Goal: Task Accomplishment & Management: Use online tool/utility

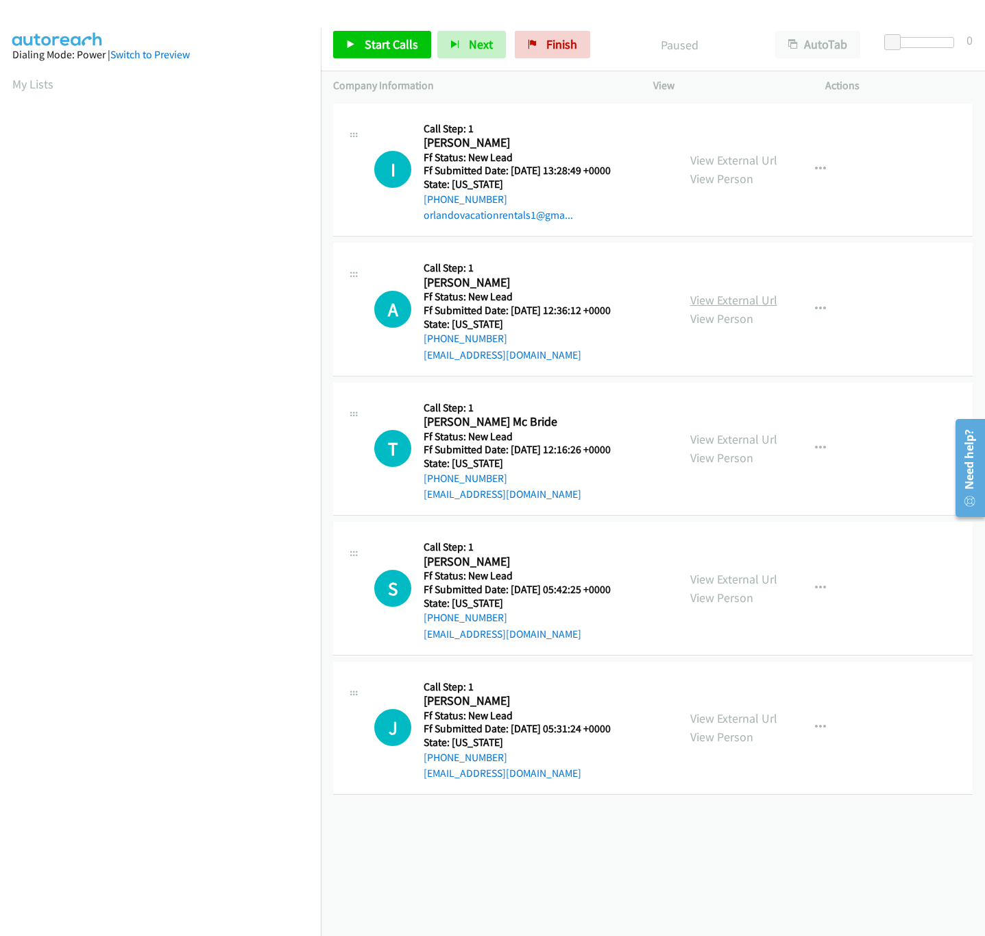
click at [751, 300] on link "View External Url" at bounding box center [733, 300] width 87 height 16
click at [745, 148] on div "View External Url View Person View External Url Email Schedule/Manage Callback …" at bounding box center [770, 170] width 184 height 108
click at [745, 160] on link "View External Url" at bounding box center [733, 160] width 87 height 16
click at [710, 303] on link "View External Url" at bounding box center [733, 300] width 87 height 16
click at [383, 60] on div "Start Calls Pause Next Finish Paused AutoTab AutoTab 0" at bounding box center [653, 45] width 664 height 53
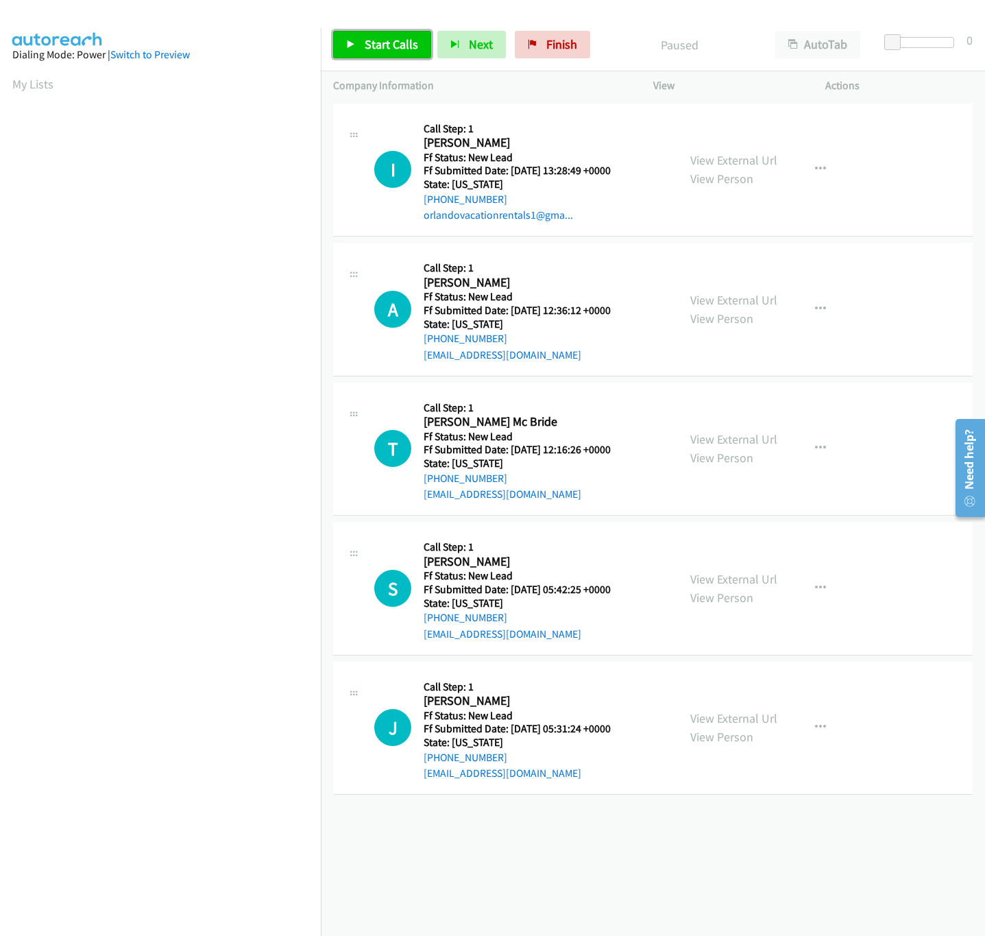
click at [383, 53] on link "Start Calls" at bounding box center [382, 44] width 98 height 27
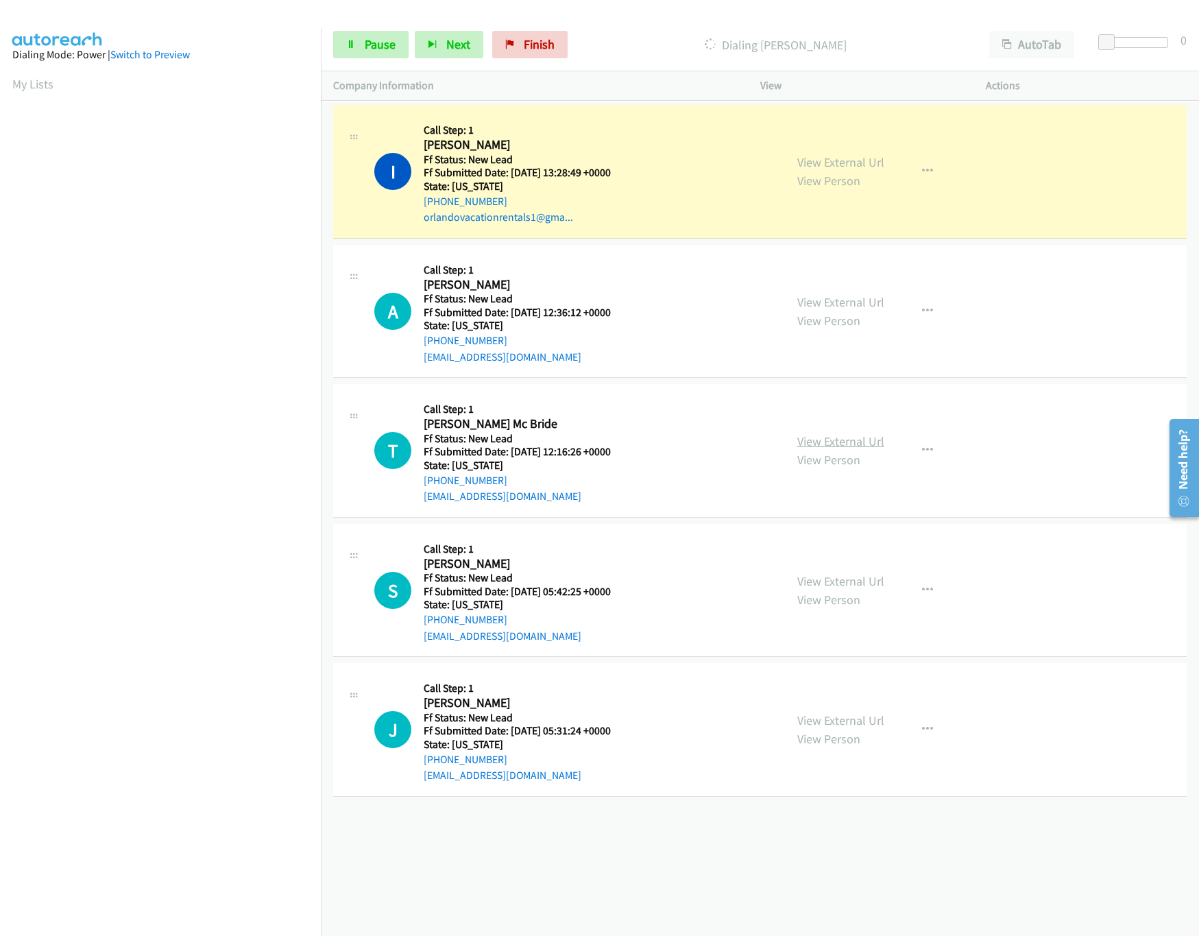
click at [821, 445] on link "View External Url" at bounding box center [840, 441] width 87 height 16
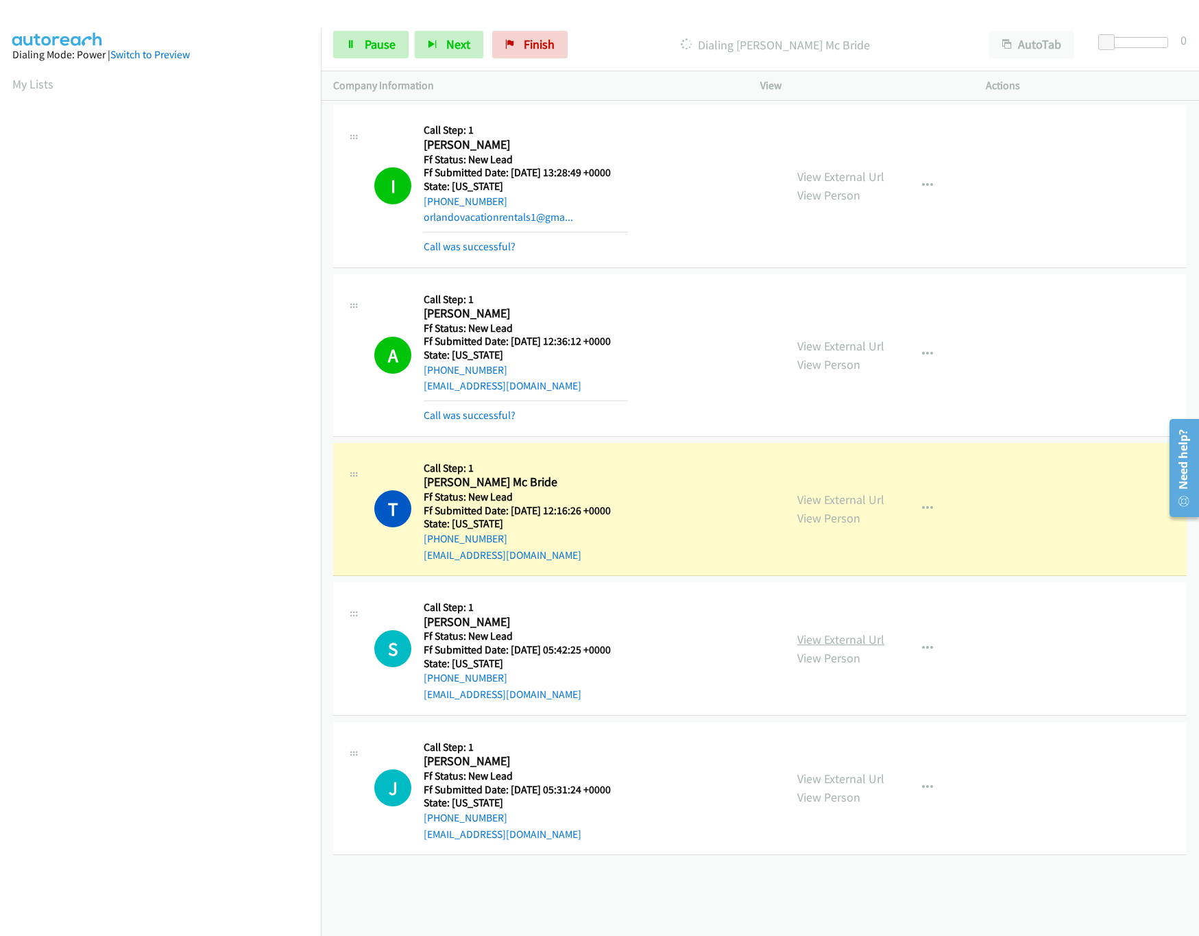
click at [849, 635] on link "View External Url" at bounding box center [840, 639] width 87 height 16
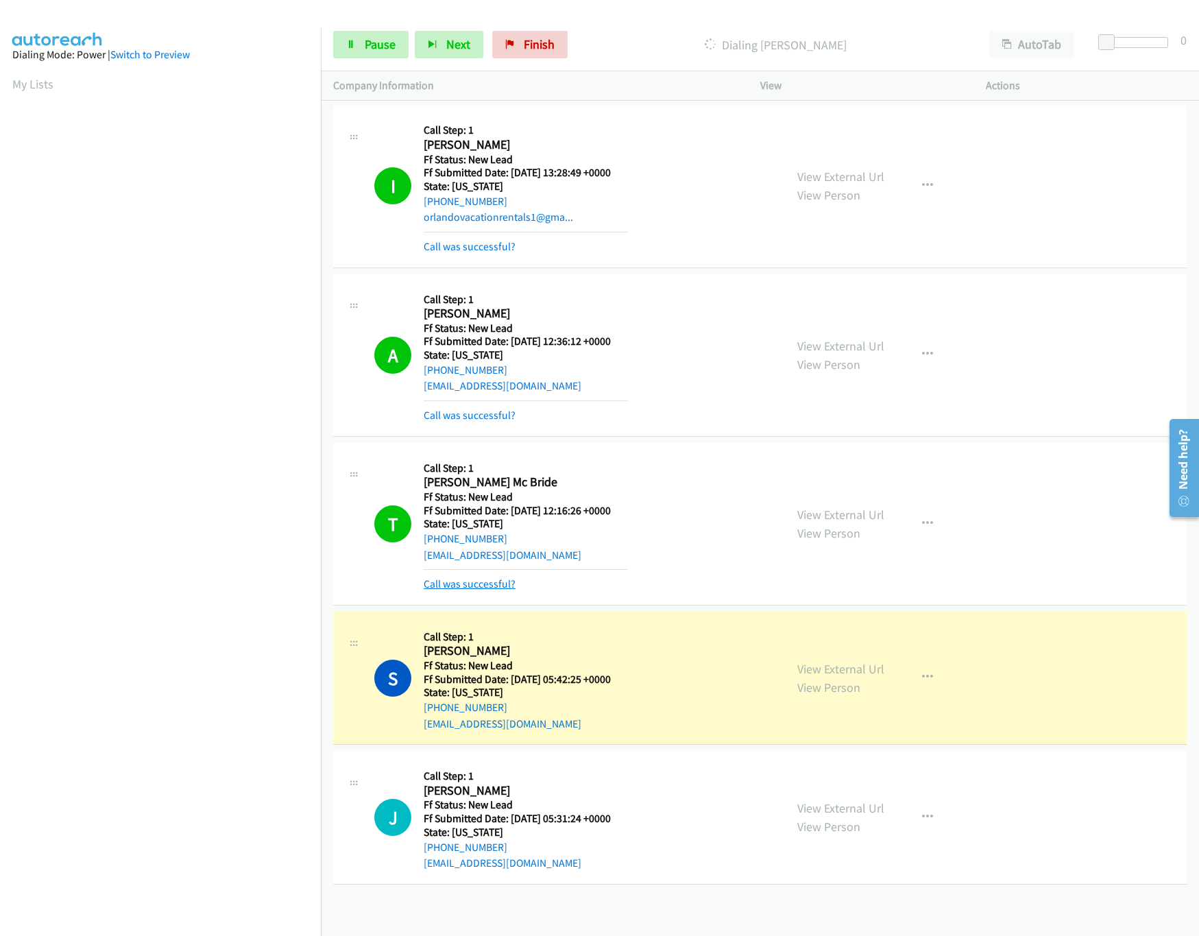
click at [472, 580] on link "Call was successful?" at bounding box center [470, 583] width 92 height 13
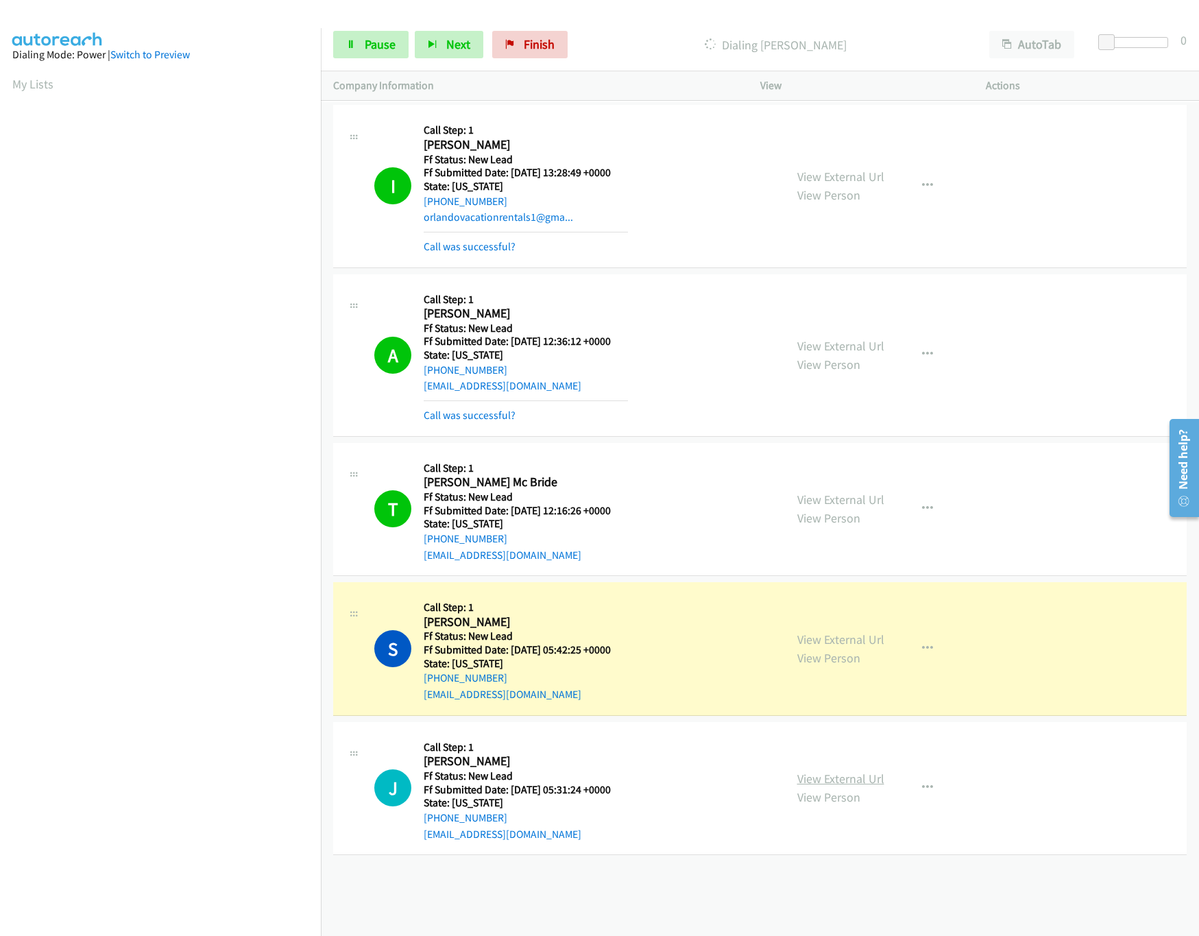
click at [831, 779] on link "View External Url" at bounding box center [840, 778] width 87 height 16
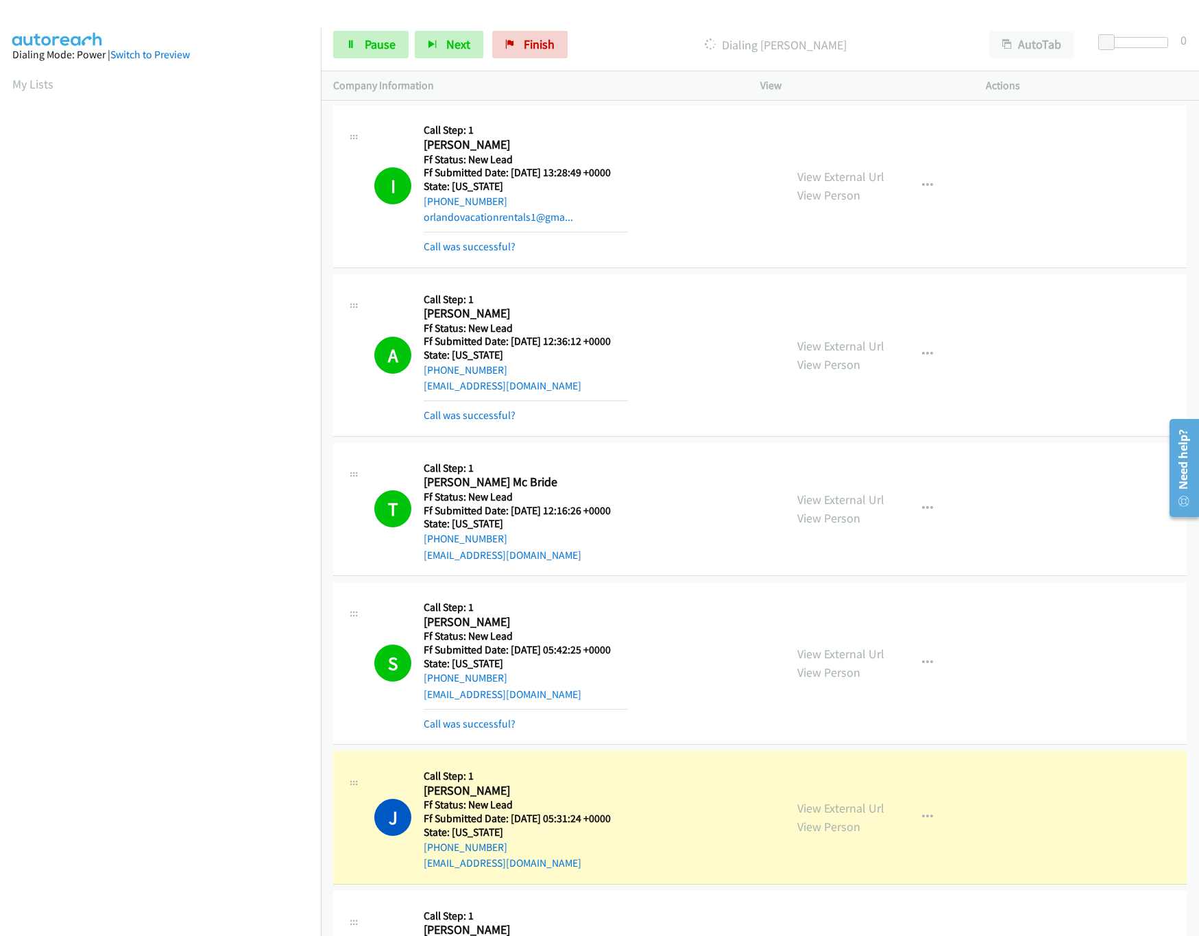
scroll to position [535, 0]
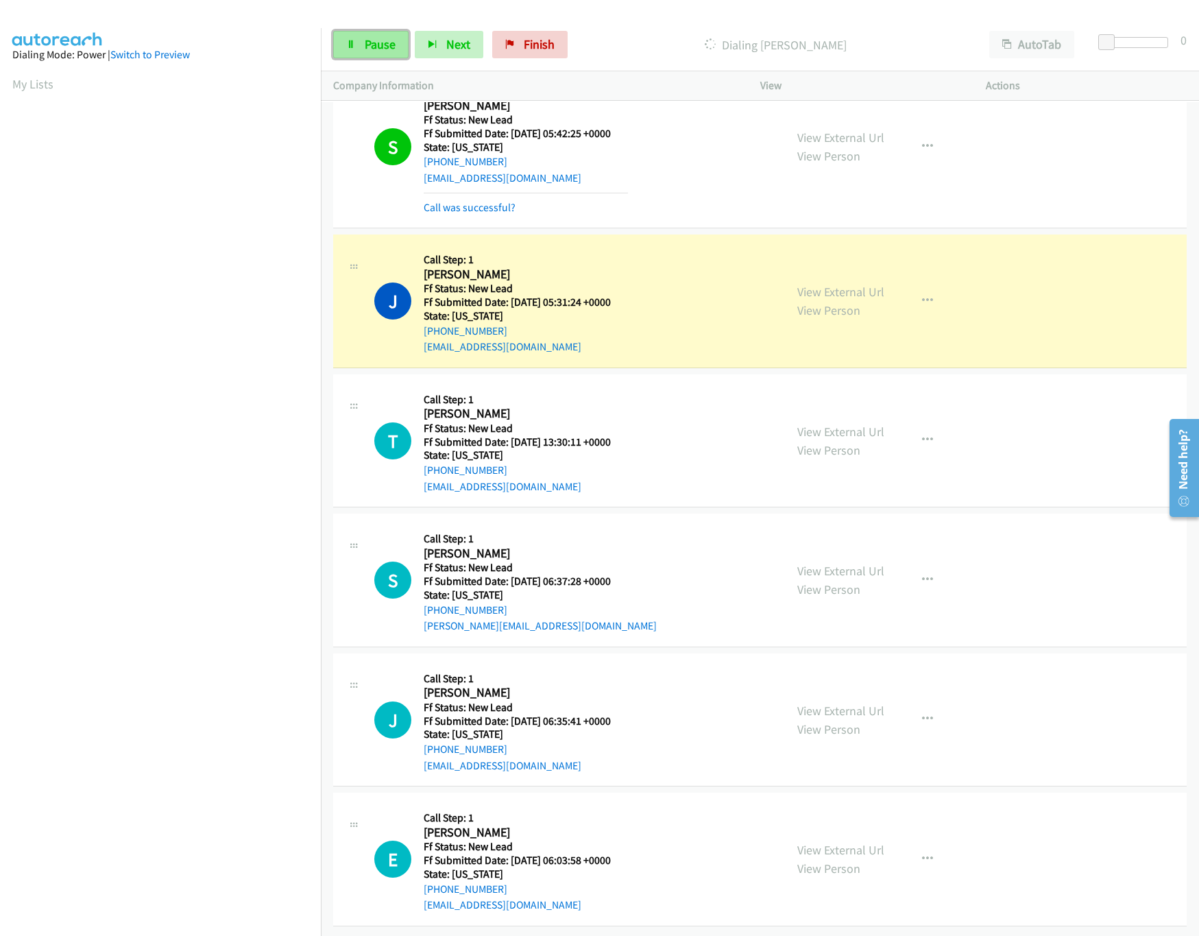
click at [401, 39] on link "Pause" at bounding box center [370, 44] width 75 height 27
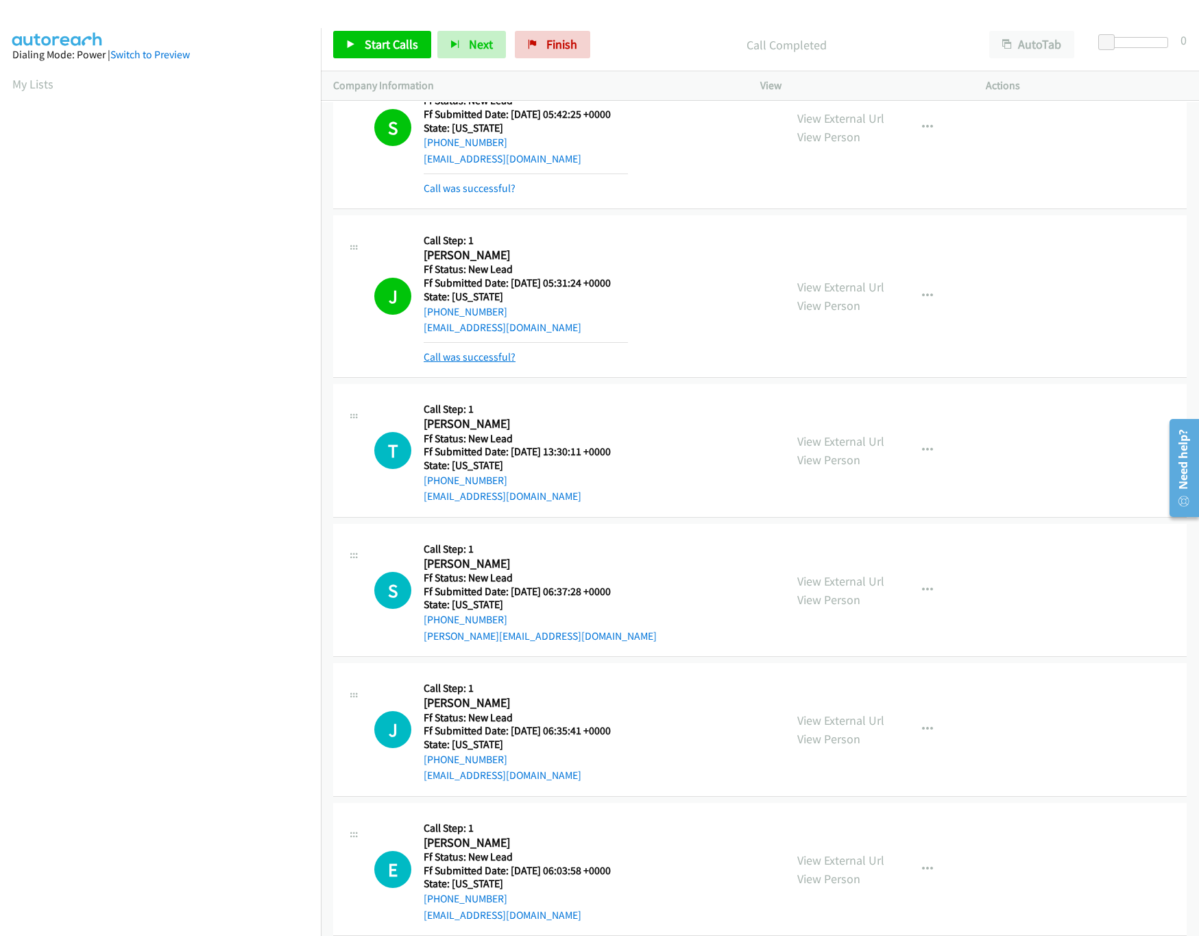
click at [469, 358] on link "Call was successful?" at bounding box center [470, 356] width 92 height 13
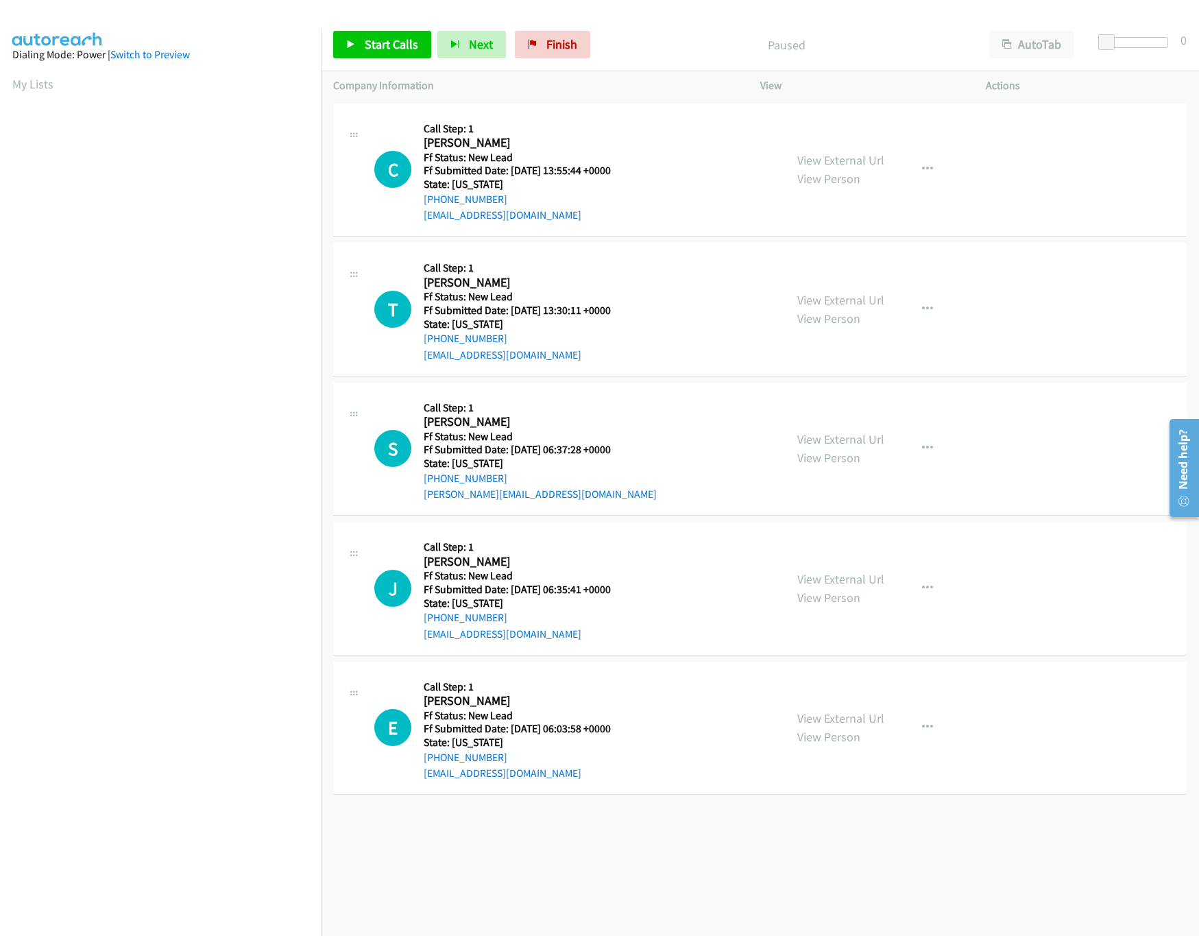
click at [378, 64] on div "Start Calls Pause Next Finish Paused AutoTab AutoTab 0" at bounding box center [760, 45] width 878 height 53
click at [378, 40] on span "Start Calls" at bounding box center [391, 44] width 53 height 16
click at [856, 159] on link "View External Url" at bounding box center [840, 160] width 87 height 16
click at [1114, 39] on span at bounding box center [1106, 42] width 16 height 16
drag, startPoint x: 1114, startPoint y: 39, endPoint x: 1098, endPoint y: 38, distance: 16.5
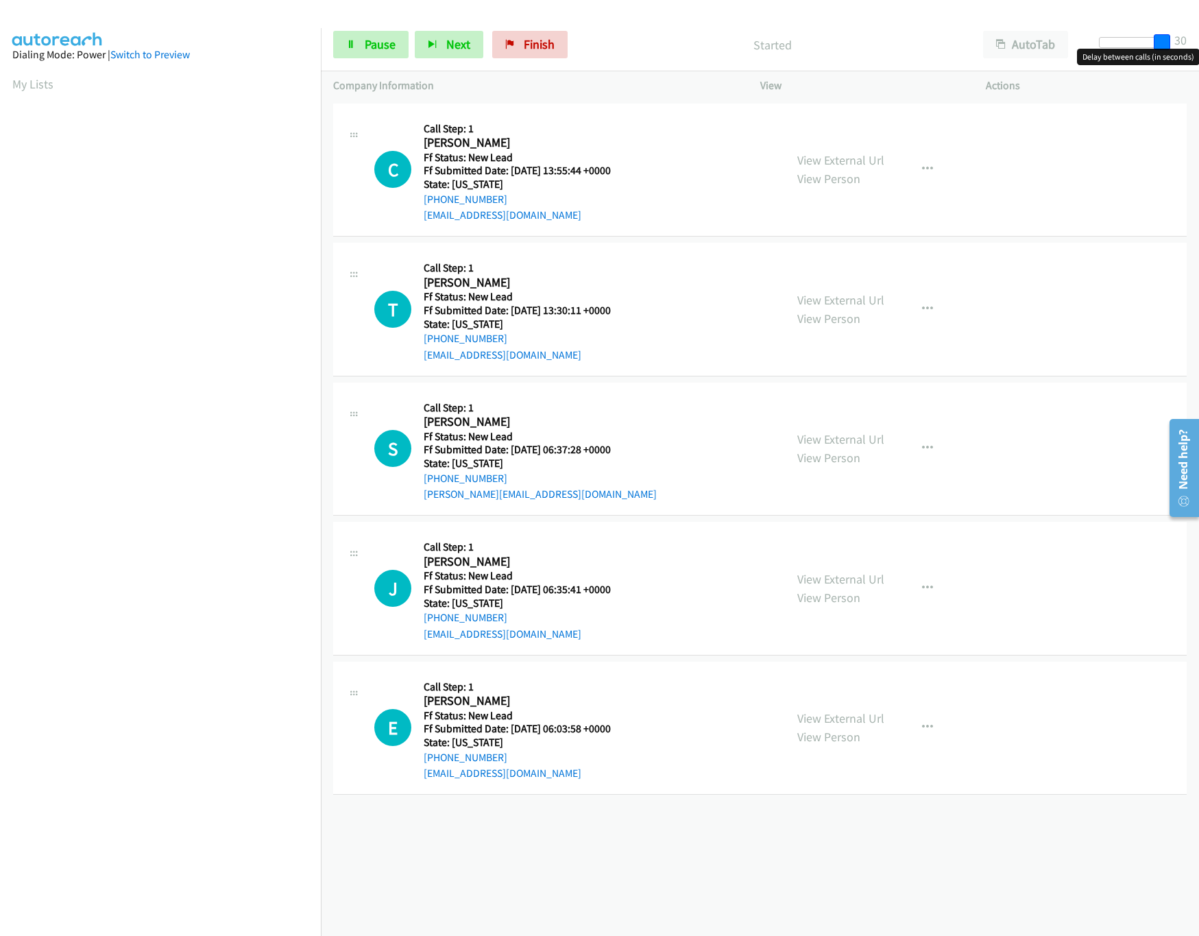
click at [1198, 39] on html "Start Calls Pause Next Finish Started AutoTab AutoTab 30 Company Information In…" at bounding box center [599, 32] width 1199 height 65
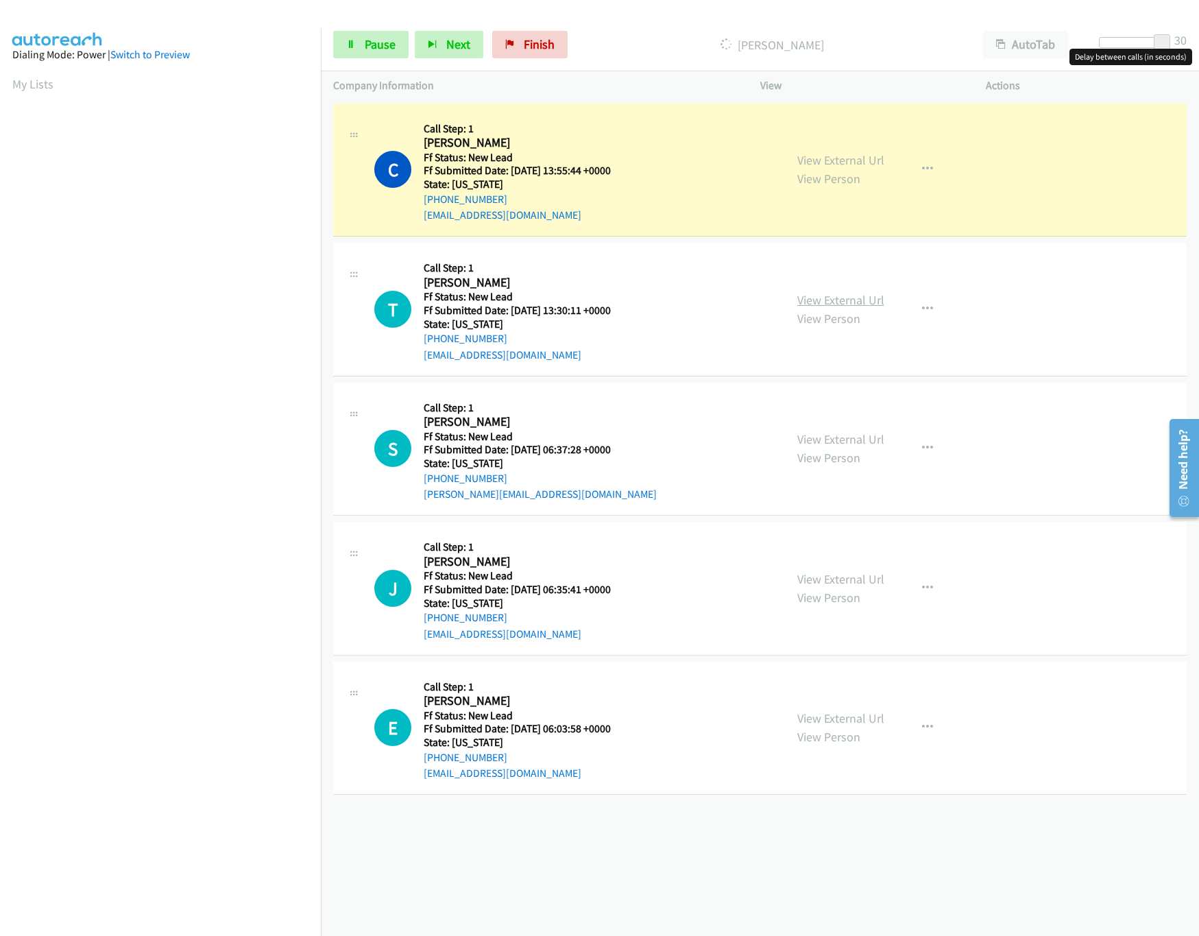
click at [853, 302] on link "View External Url" at bounding box center [840, 300] width 87 height 16
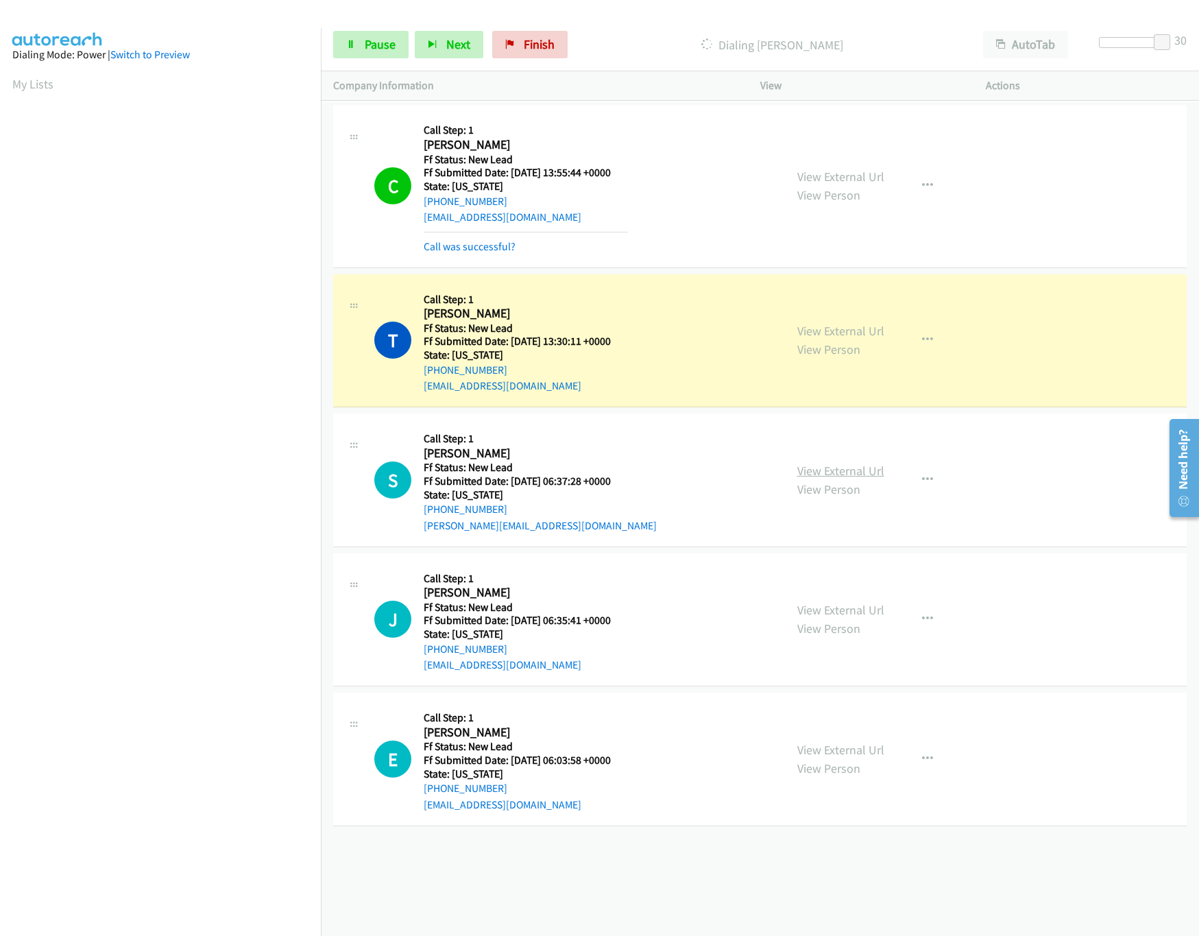
click at [827, 472] on link "View External Url" at bounding box center [840, 471] width 87 height 16
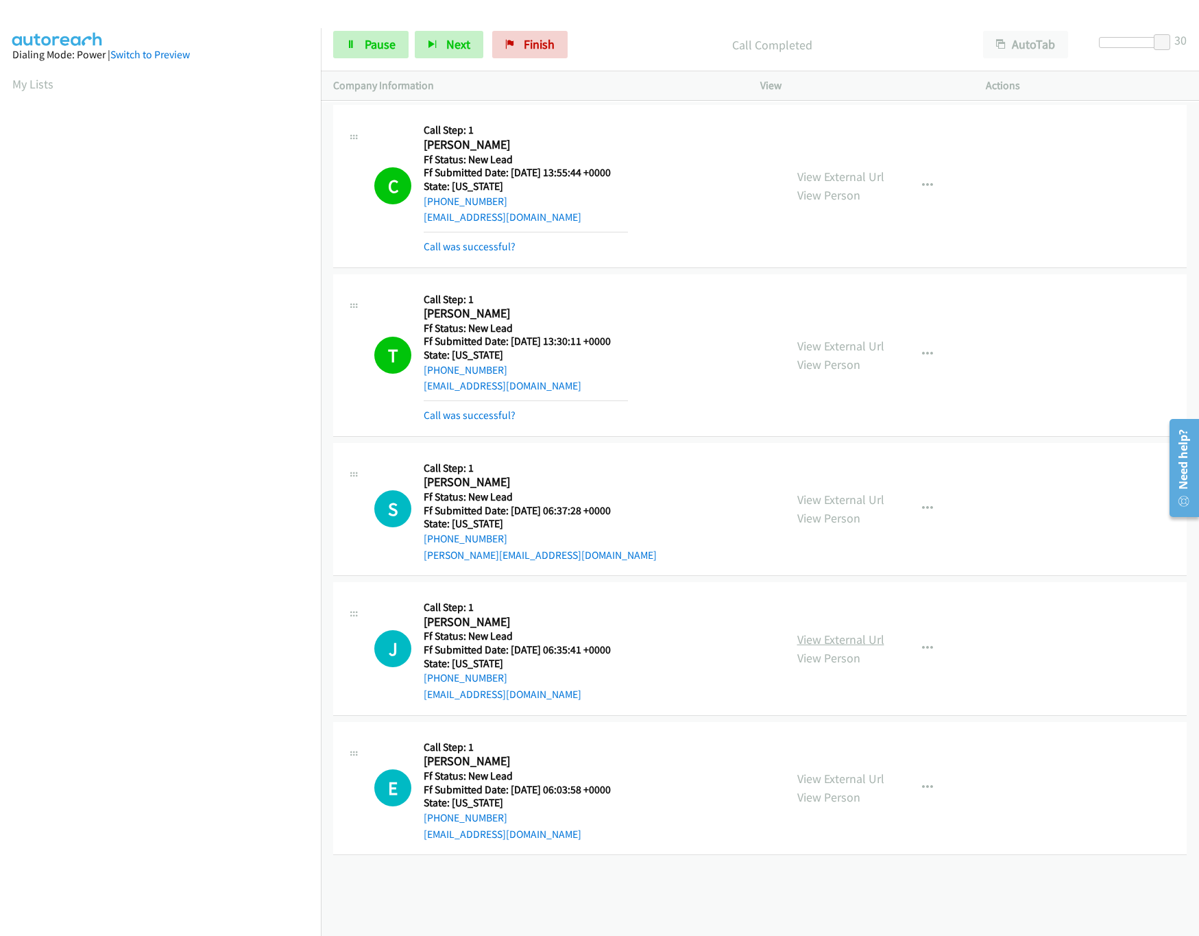
click at [812, 632] on link "View External Url" at bounding box center [840, 639] width 87 height 16
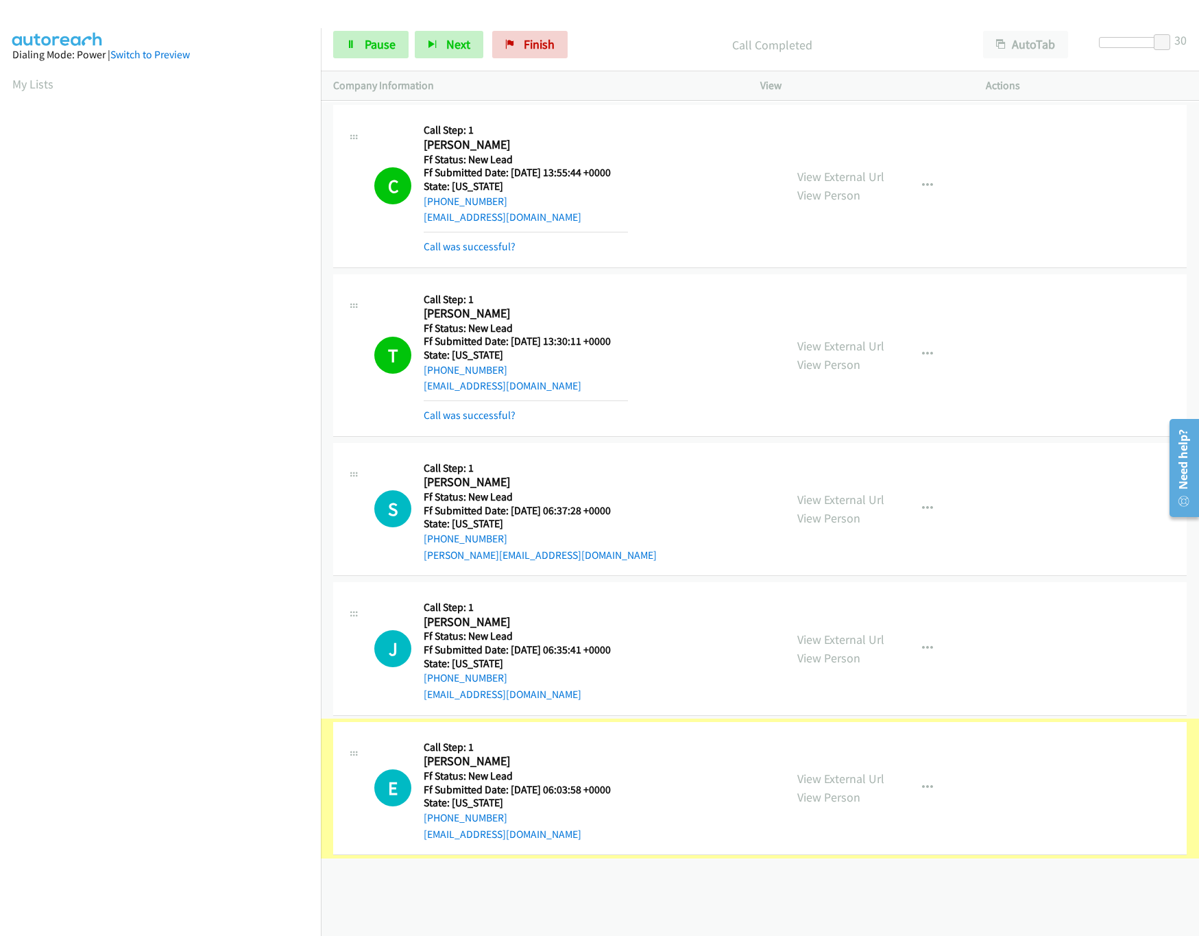
click at [823, 778] on link "View External Url" at bounding box center [840, 778] width 87 height 16
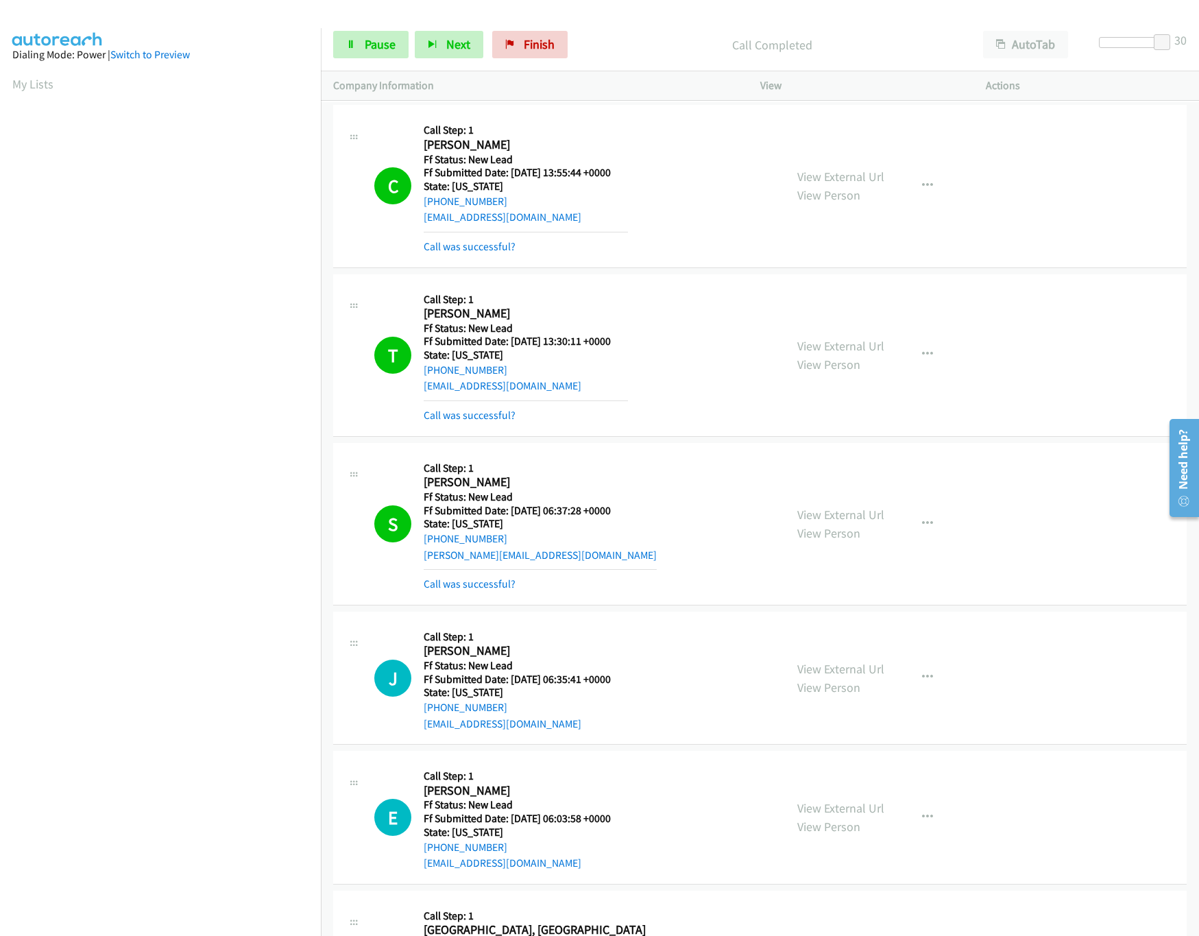
scroll to position [395, 0]
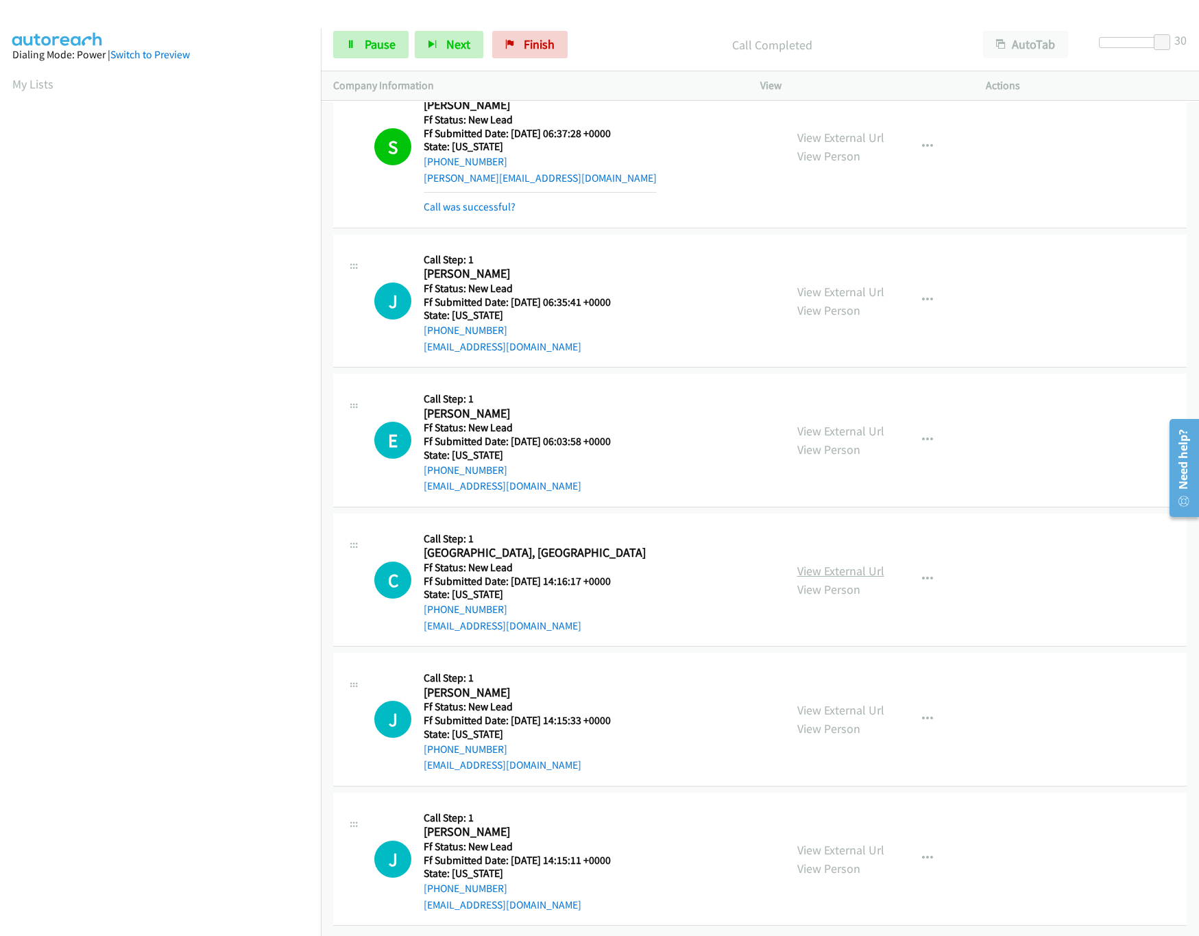
click at [855, 563] on link "View External Url" at bounding box center [840, 571] width 87 height 16
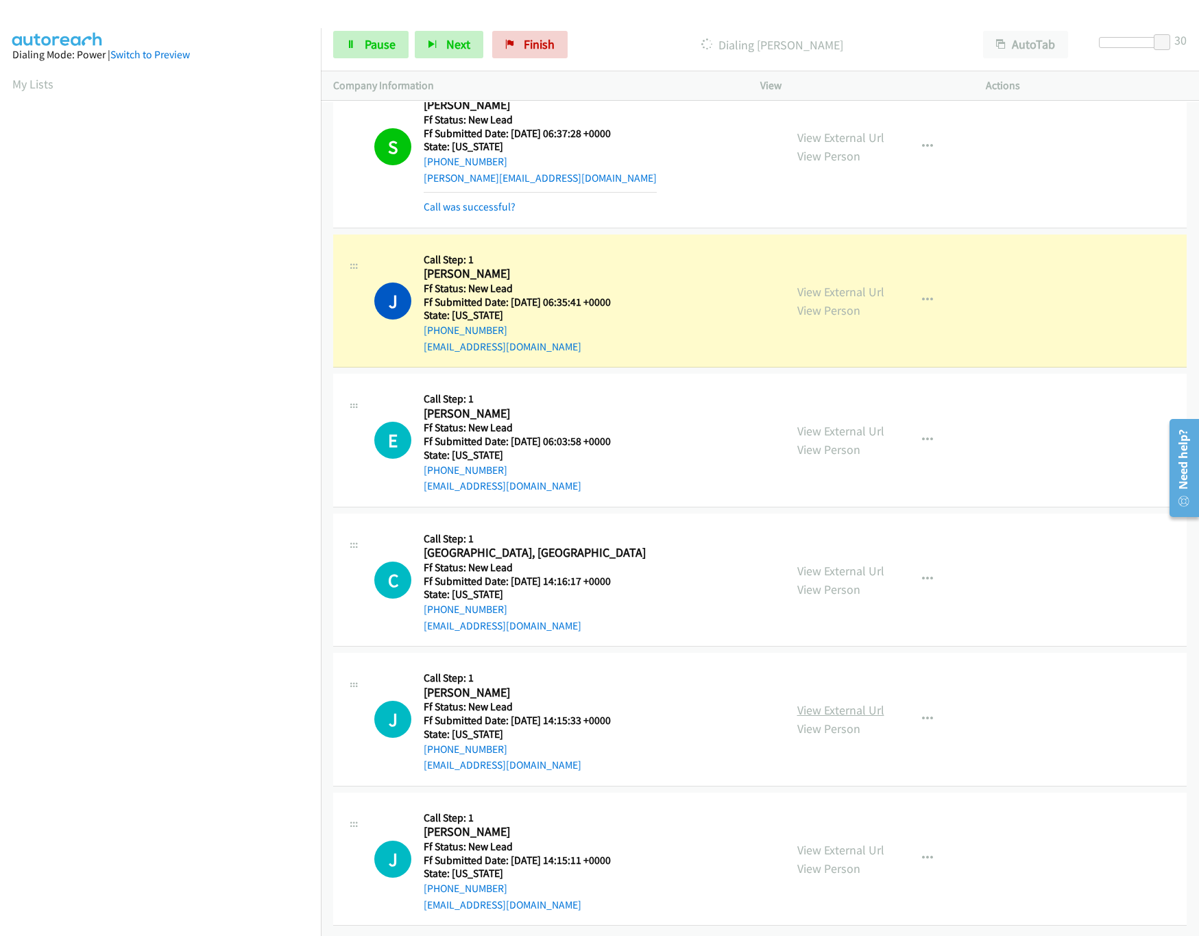
click at [814, 702] on link "View External Url" at bounding box center [840, 710] width 87 height 16
drag, startPoint x: 330, startPoint y: 50, endPoint x: 340, endPoint y: 46, distance: 11.1
click at [333, 50] on div "Start Calls Pause Next Finish Dialing Jala Johnson AutoTab AutoTab 30" at bounding box center [760, 45] width 878 height 53
click at [343, 46] on link "Pause" at bounding box center [370, 44] width 75 height 27
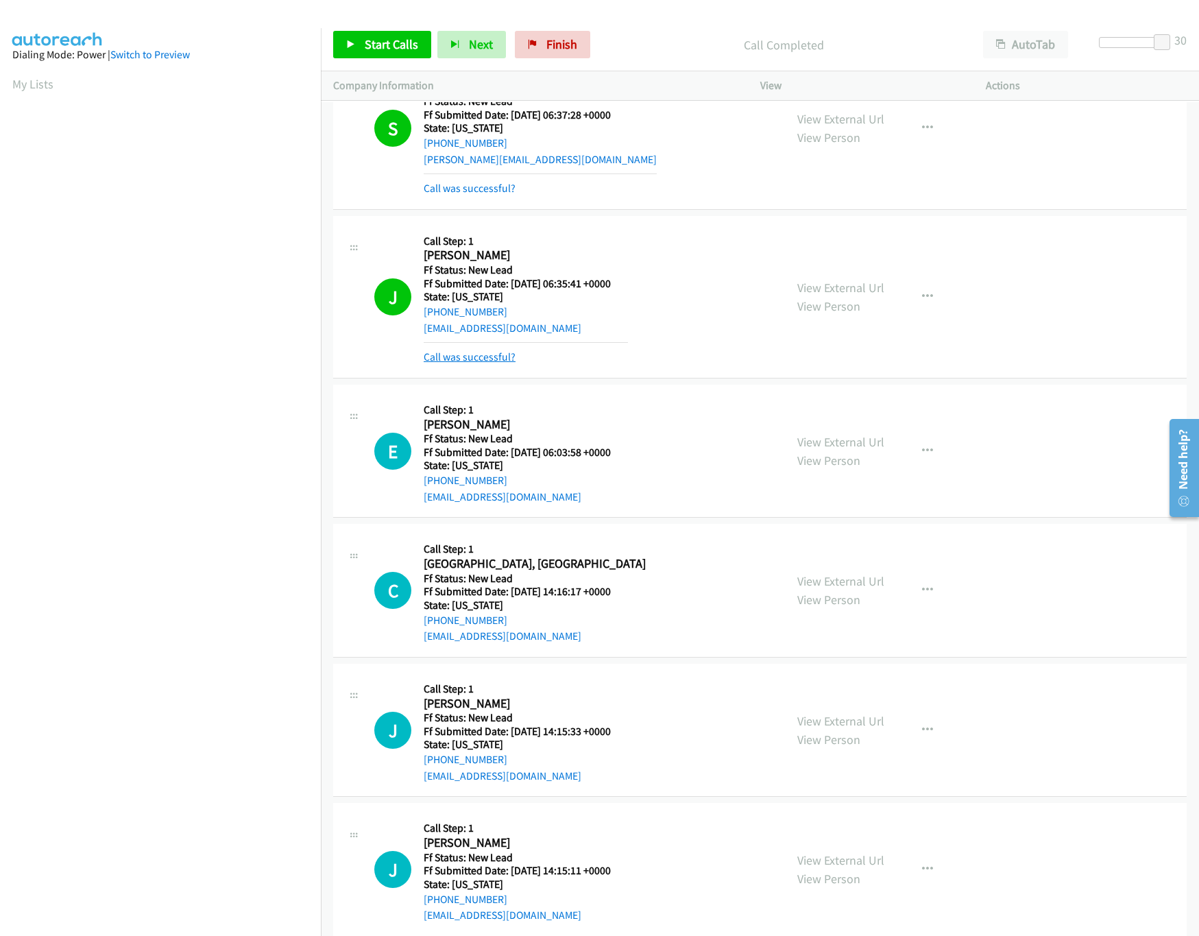
click at [465, 363] on link "Call was successful?" at bounding box center [470, 356] width 92 height 13
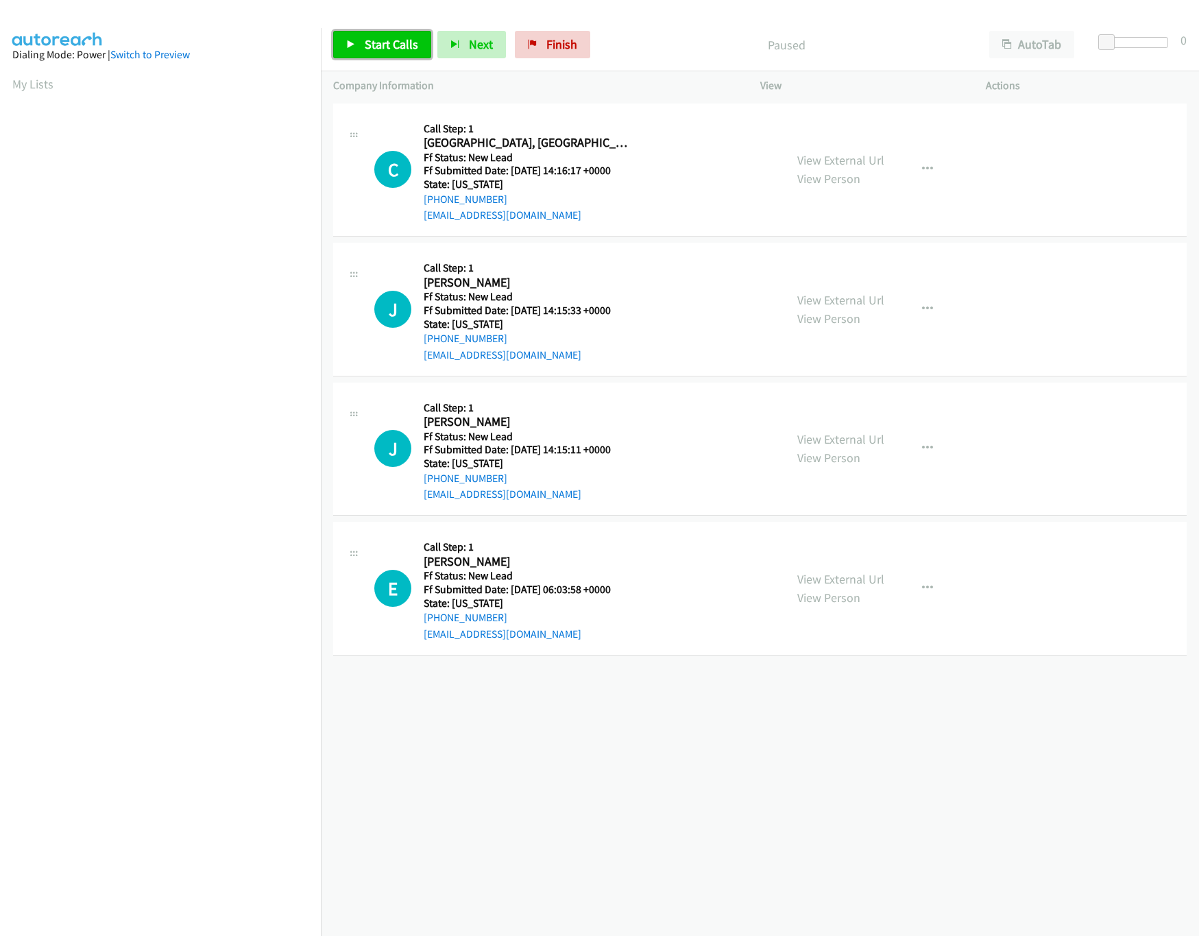
click at [378, 34] on link "Start Calls" at bounding box center [382, 44] width 98 height 27
click at [393, 36] on link "Pause" at bounding box center [370, 44] width 75 height 27
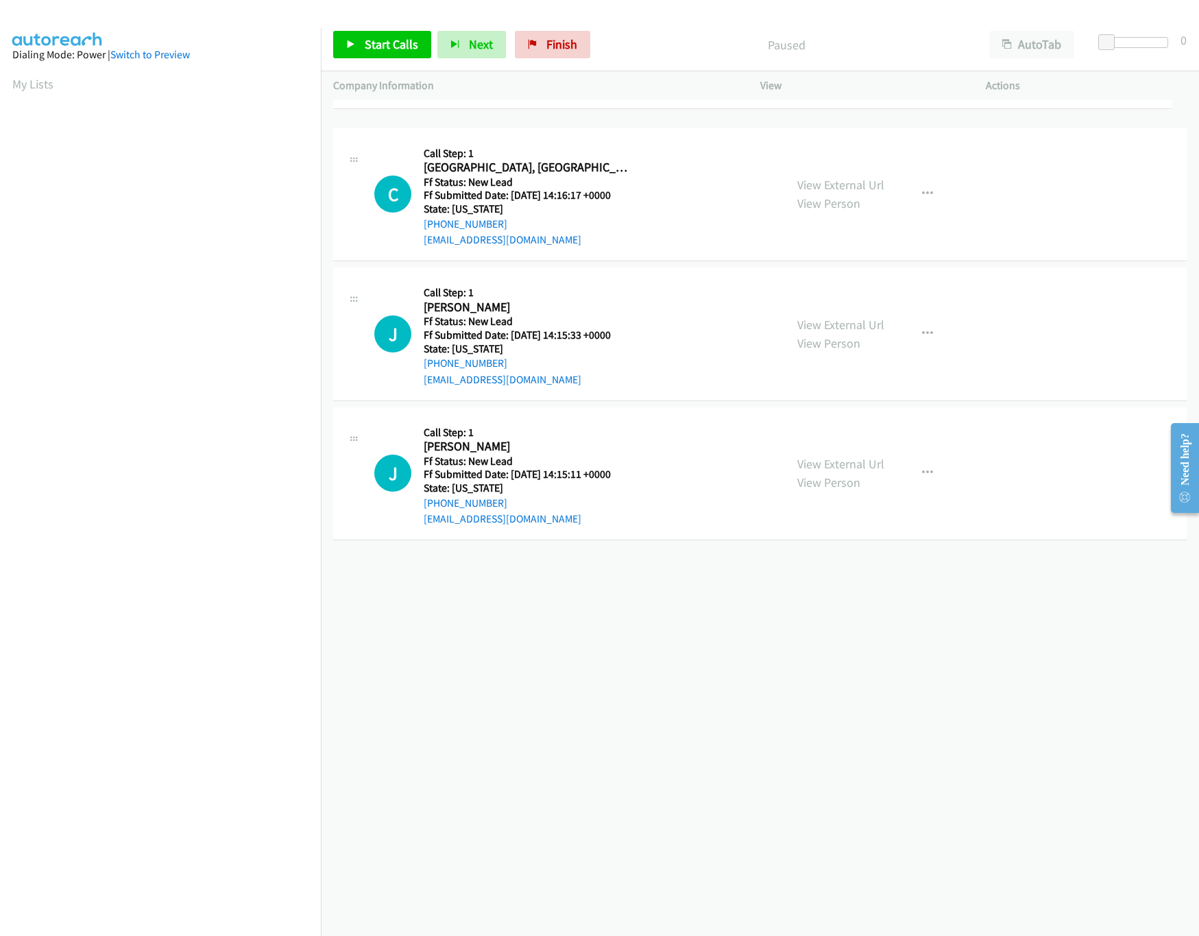
drag, startPoint x: 562, startPoint y: 605, endPoint x: 594, endPoint y: 58, distance: 547.9
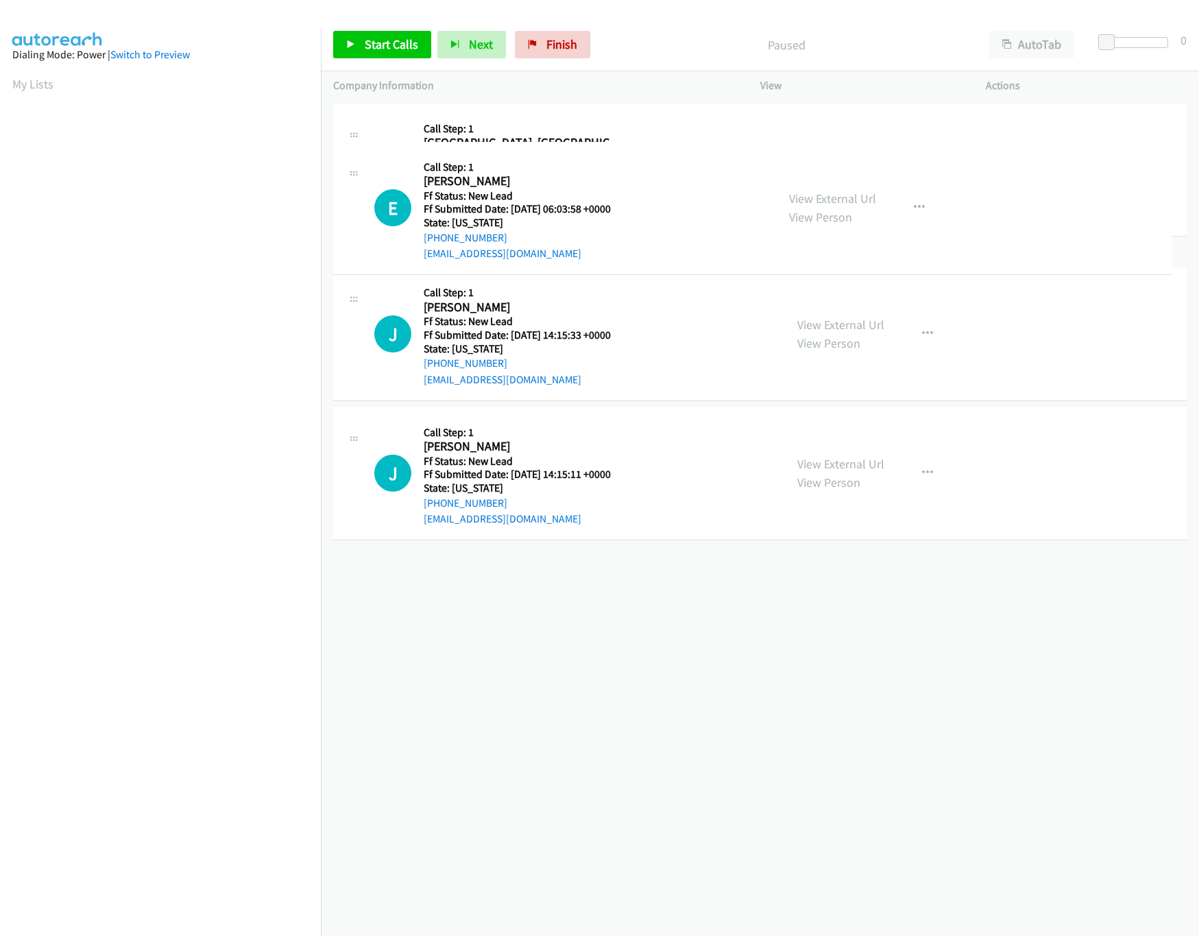
drag, startPoint x: 664, startPoint y: 593, endPoint x: 724, endPoint y: 144, distance: 452.9
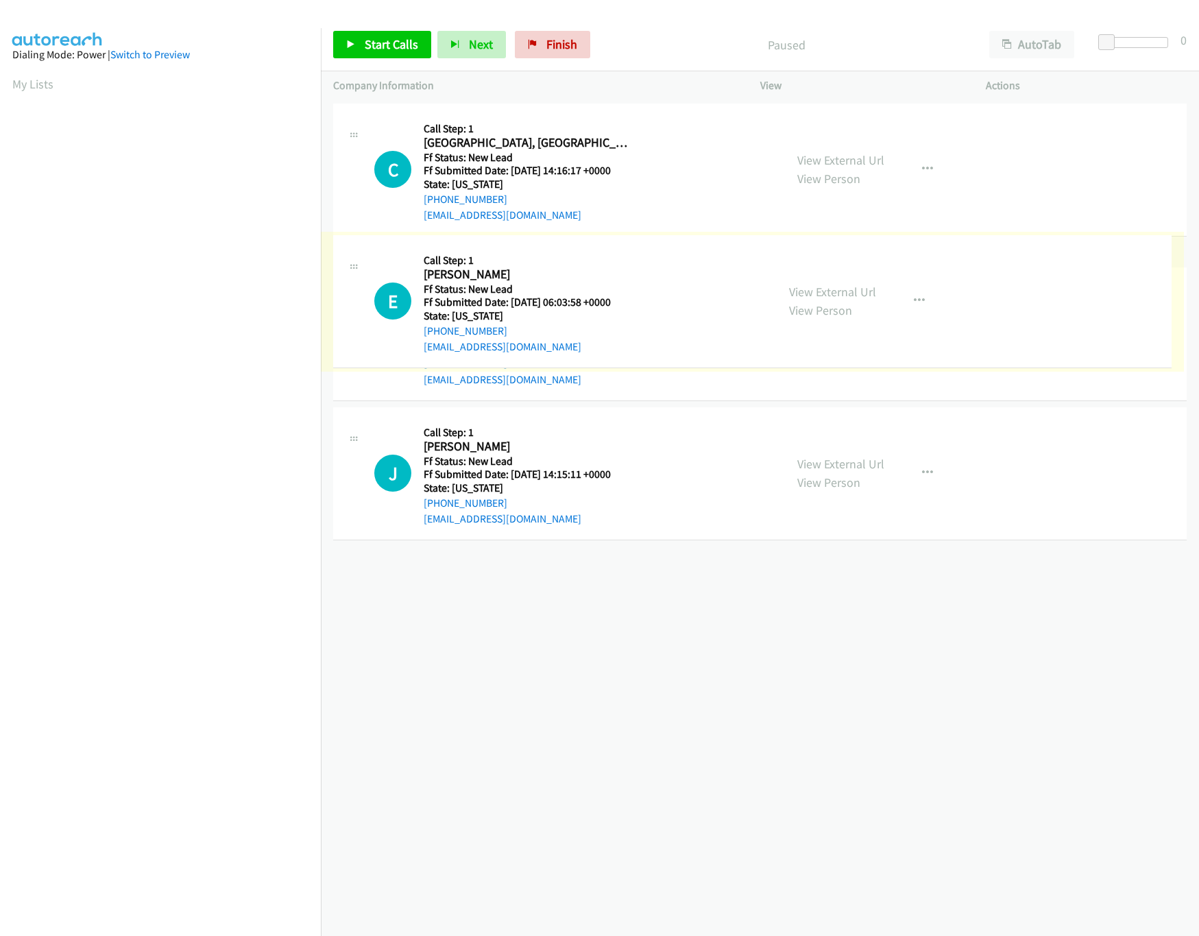
drag, startPoint x: 588, startPoint y: 330, endPoint x: 671, endPoint y: 138, distance: 208.4
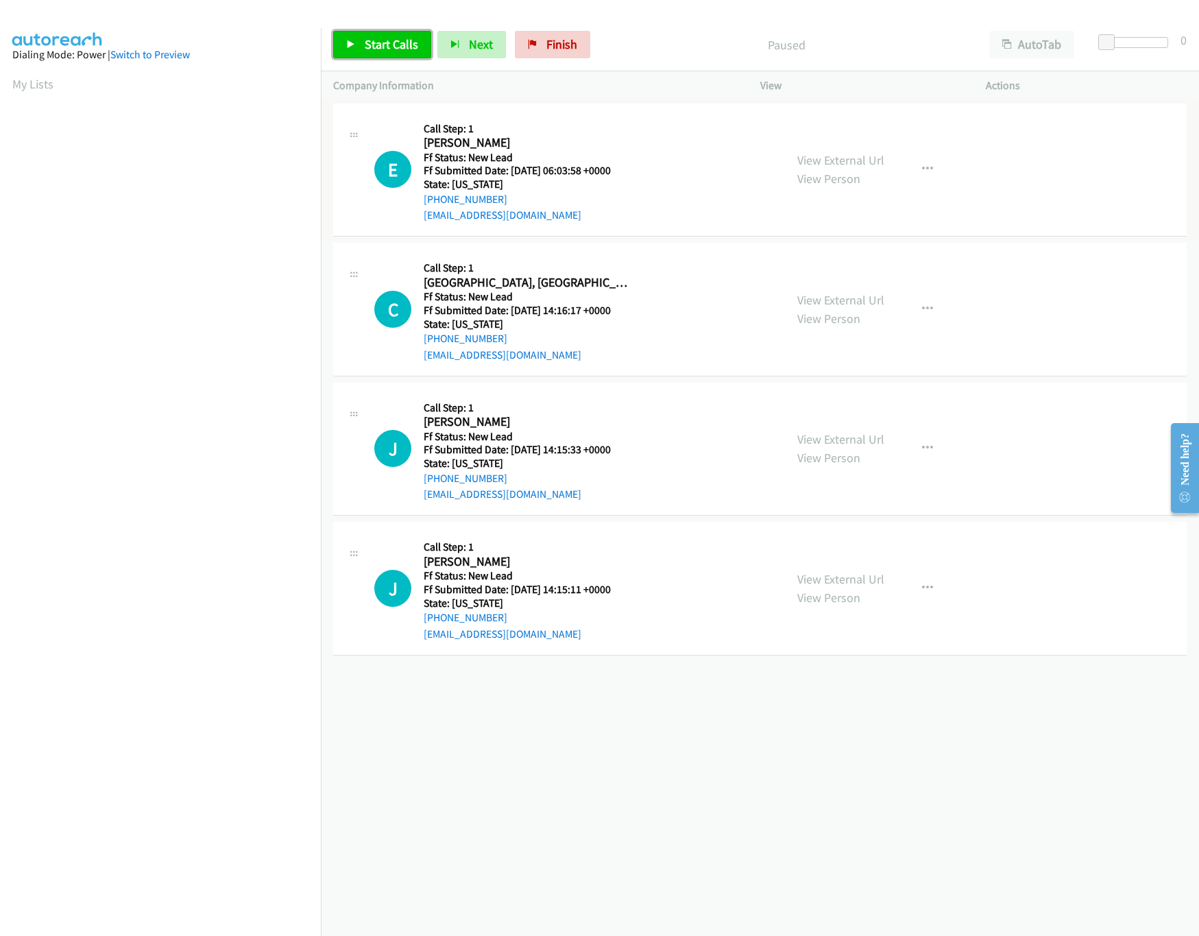
click at [374, 47] on span "Start Calls" at bounding box center [391, 44] width 53 height 16
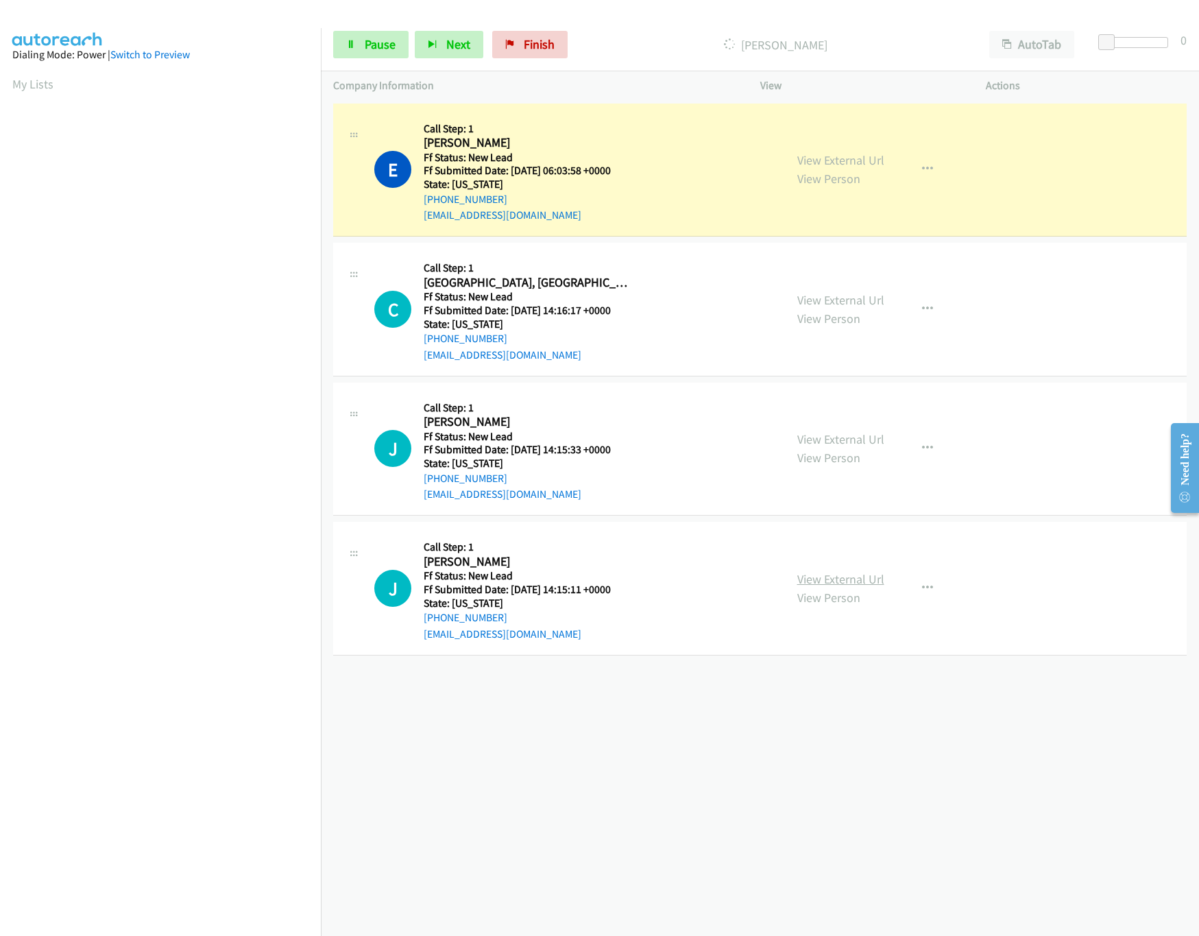
click at [804, 576] on link "View External Url" at bounding box center [840, 579] width 87 height 16
click at [1117, 44] on div at bounding box center [1136, 42] width 63 height 11
click at [1125, 44] on span at bounding box center [1120, 42] width 16 height 16
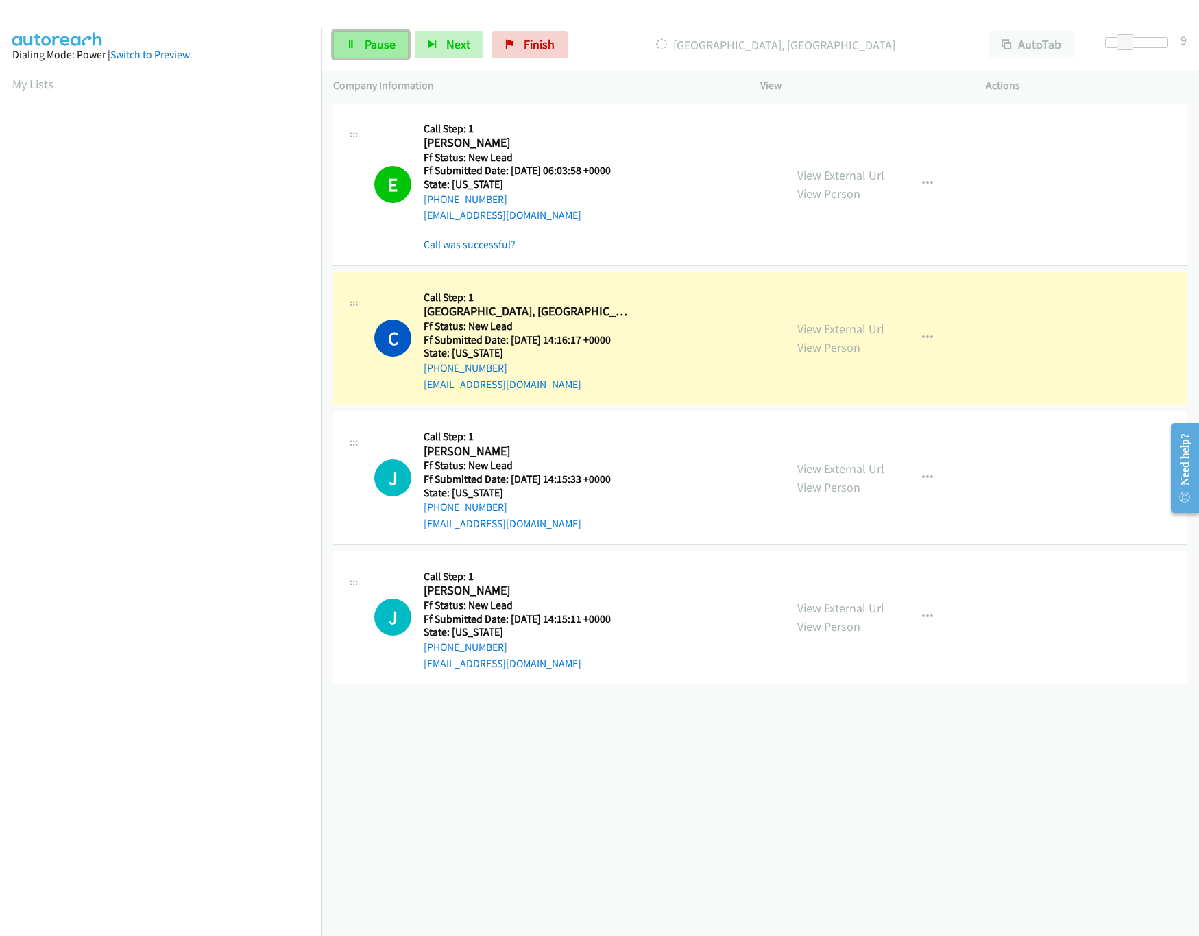
click at [374, 33] on link "Pause" at bounding box center [370, 44] width 75 height 27
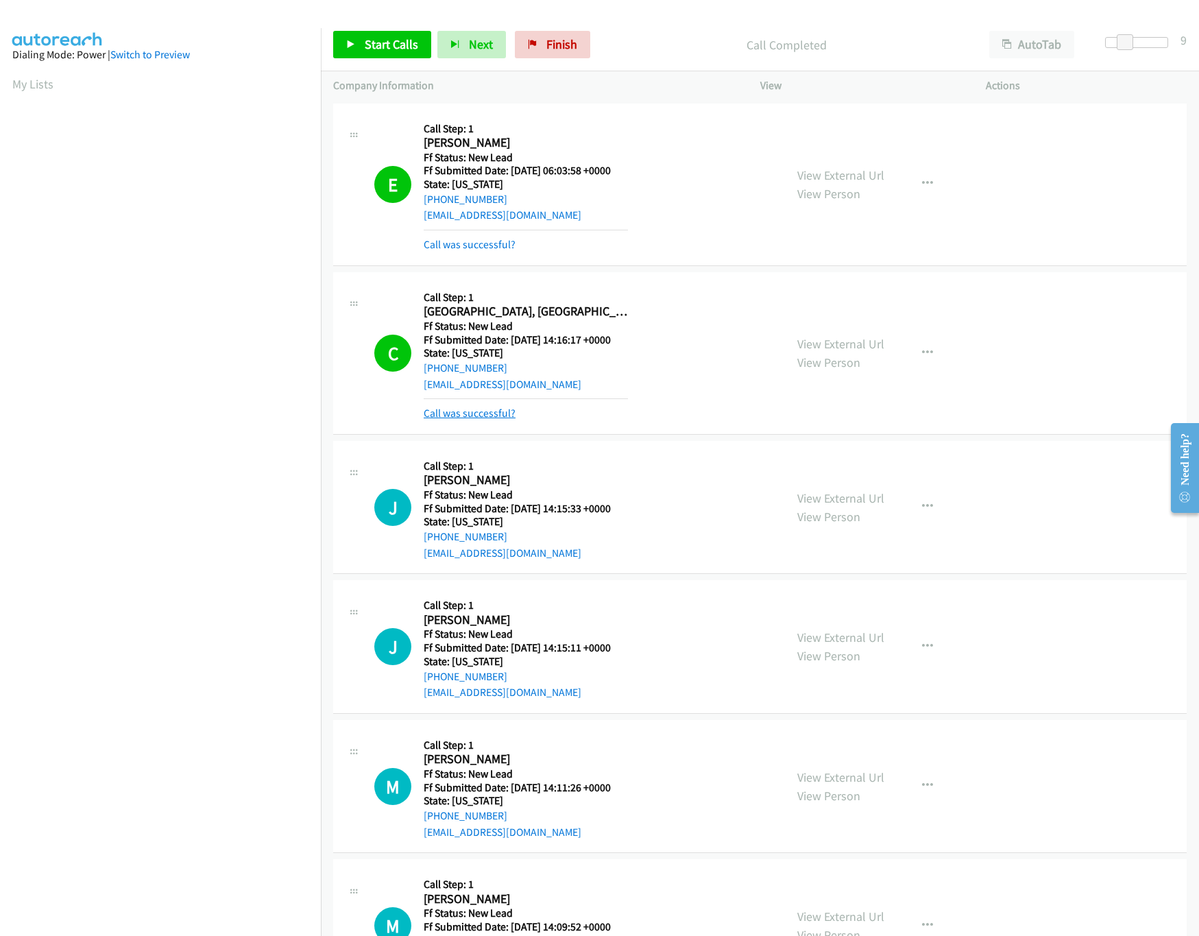
click at [481, 419] on link "Call was successful?" at bounding box center [470, 412] width 92 height 13
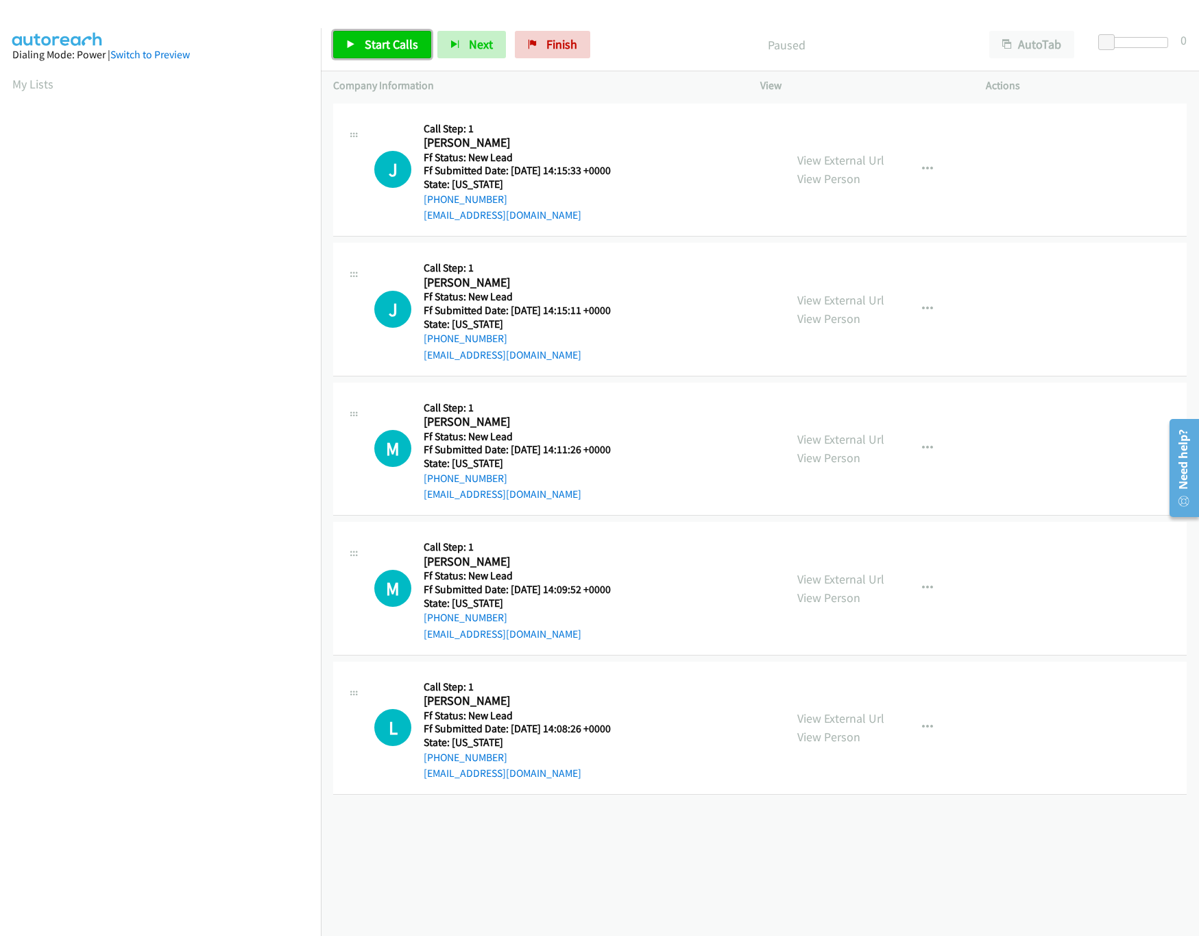
click at [389, 46] on span "Start Calls" at bounding box center [391, 44] width 53 height 16
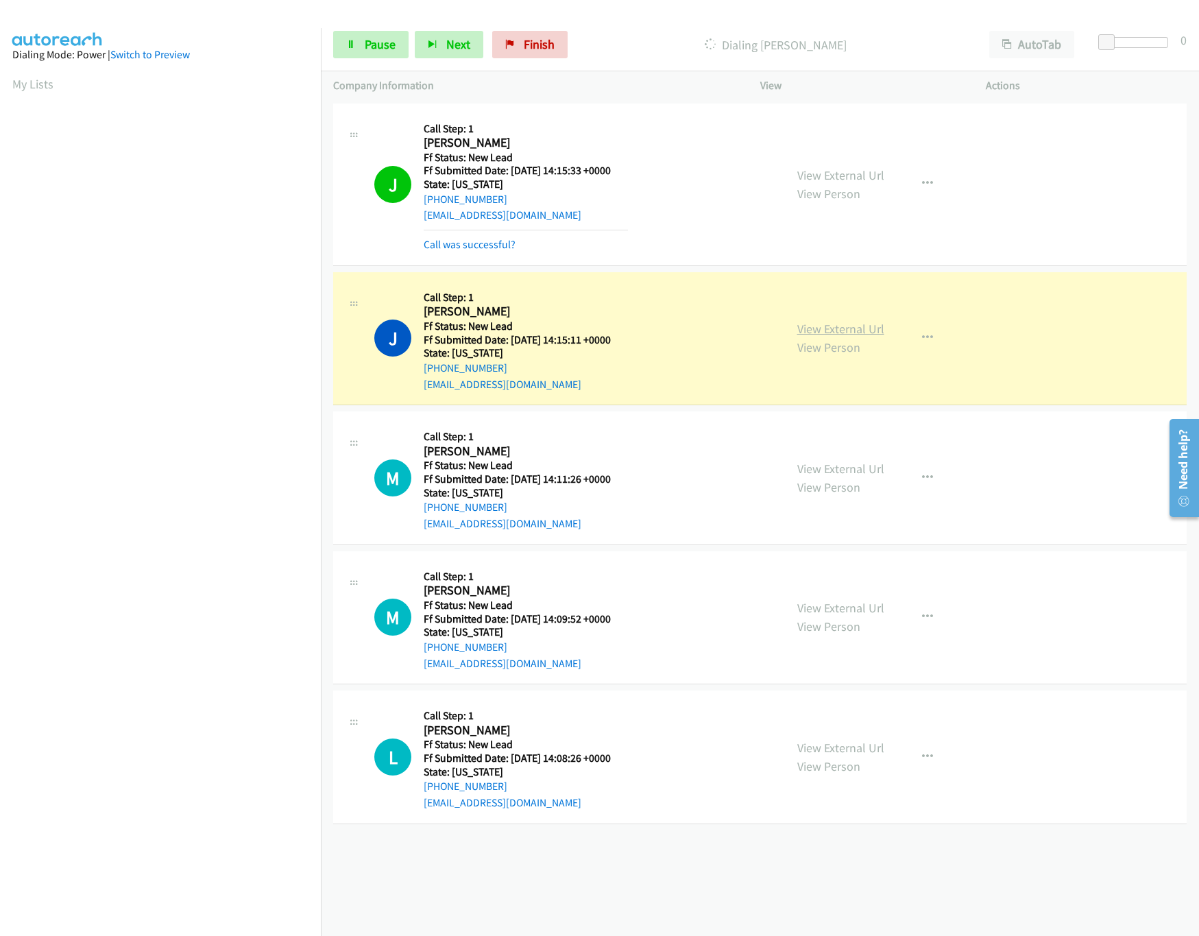
drag, startPoint x: 833, startPoint y: 330, endPoint x: 827, endPoint y: 323, distance: 9.7
click at [833, 330] on link "View External Url" at bounding box center [840, 329] width 87 height 16
click at [373, 35] on link "Pause" at bounding box center [370, 44] width 75 height 27
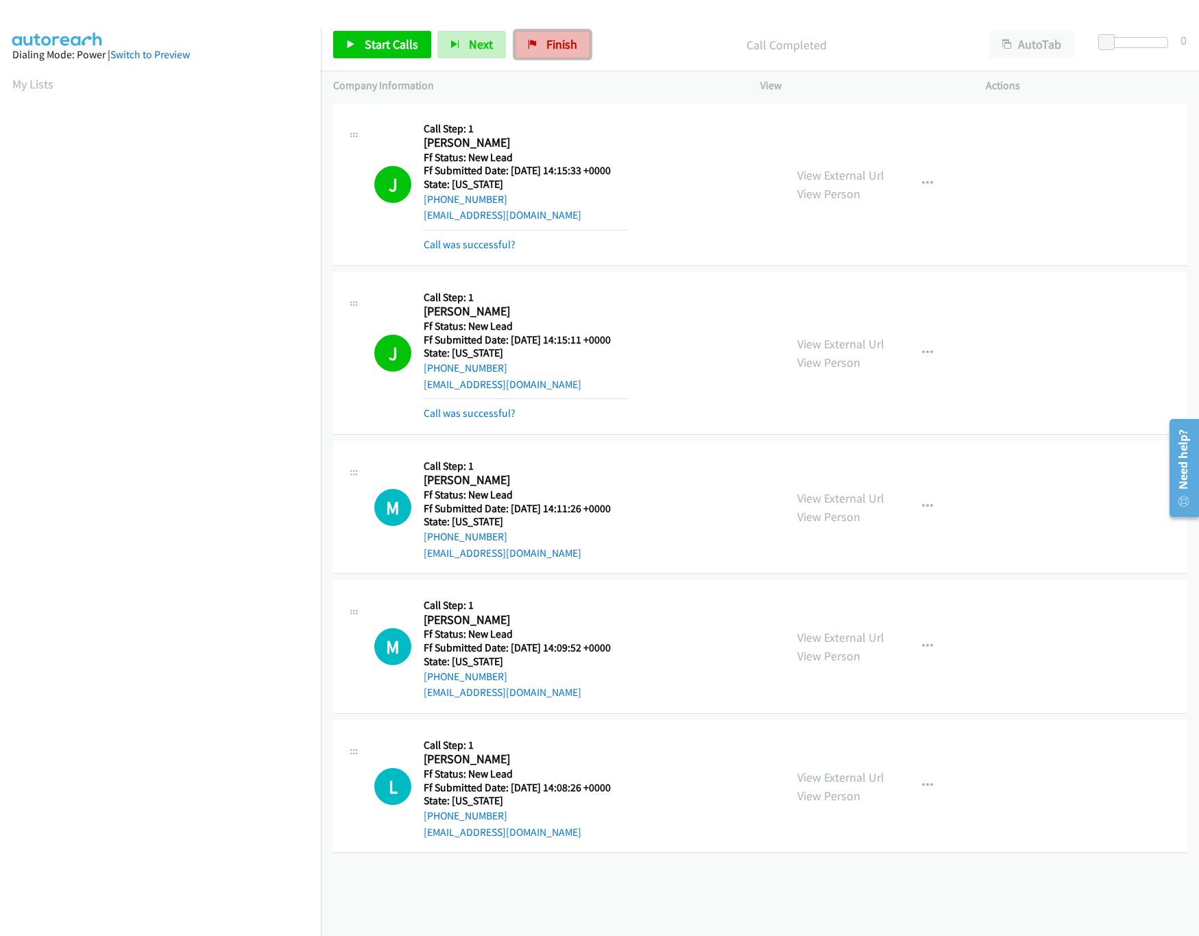
click at [568, 38] on span "Finish" at bounding box center [561, 44] width 31 height 16
click at [668, 74] on div "Company Information" at bounding box center [534, 85] width 427 height 29
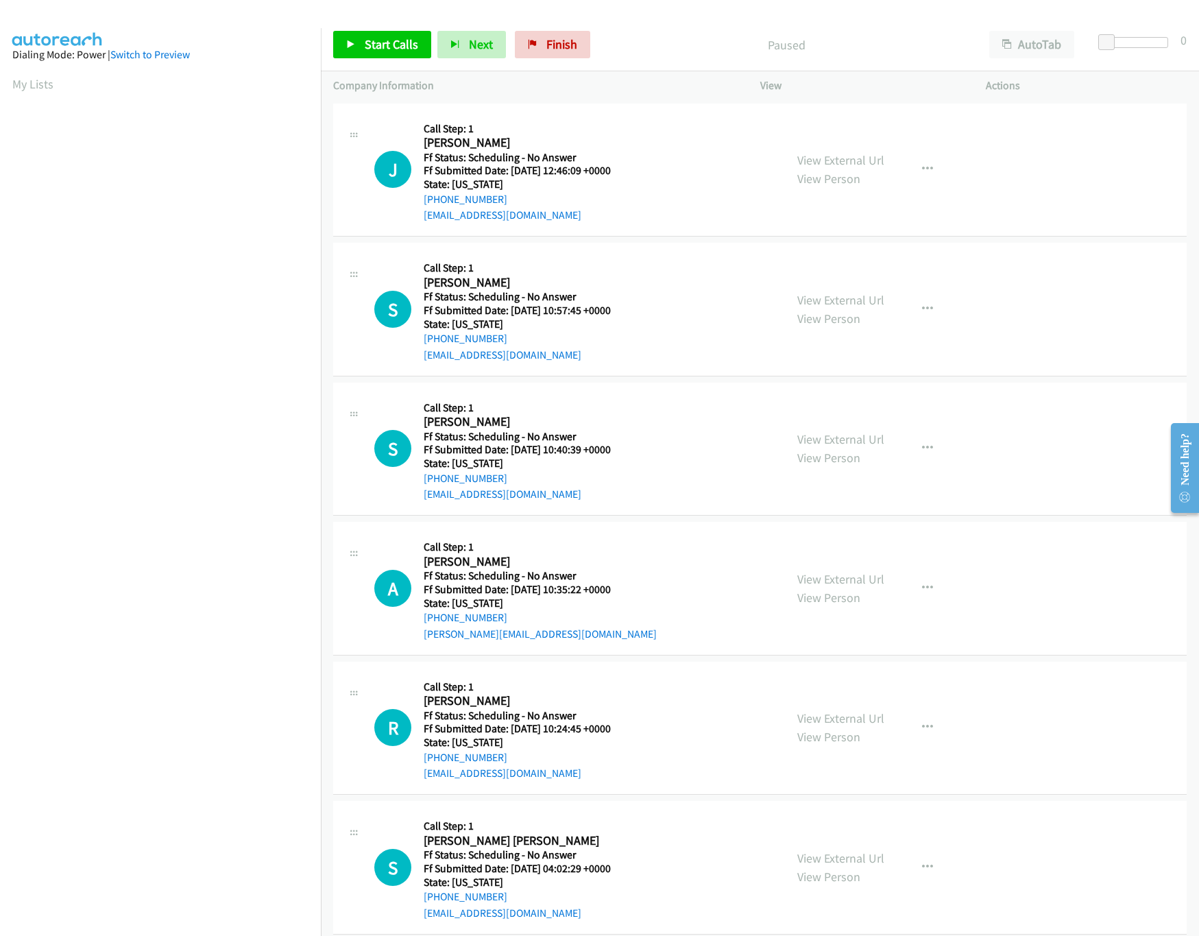
click at [379, 62] on div "Start Calls Pause Next Finish Paused AutoTab AutoTab 0" at bounding box center [760, 45] width 878 height 53
click at [379, 51] on span "Start Calls" at bounding box center [391, 44] width 53 height 16
click at [860, 162] on link "View External Url" at bounding box center [840, 160] width 87 height 16
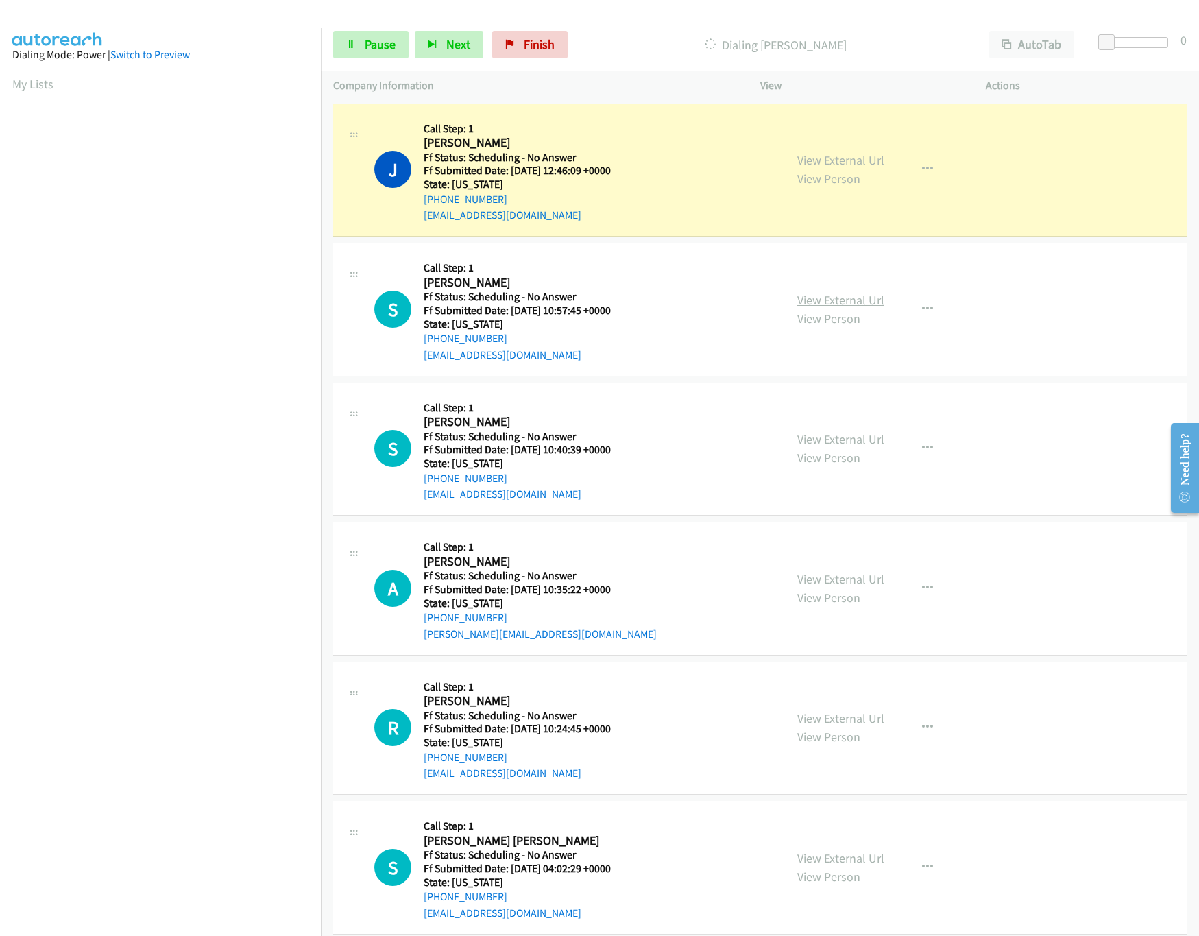
click at [864, 294] on link "View External Url" at bounding box center [840, 300] width 87 height 16
click at [850, 445] on link "View External Url" at bounding box center [840, 439] width 87 height 16
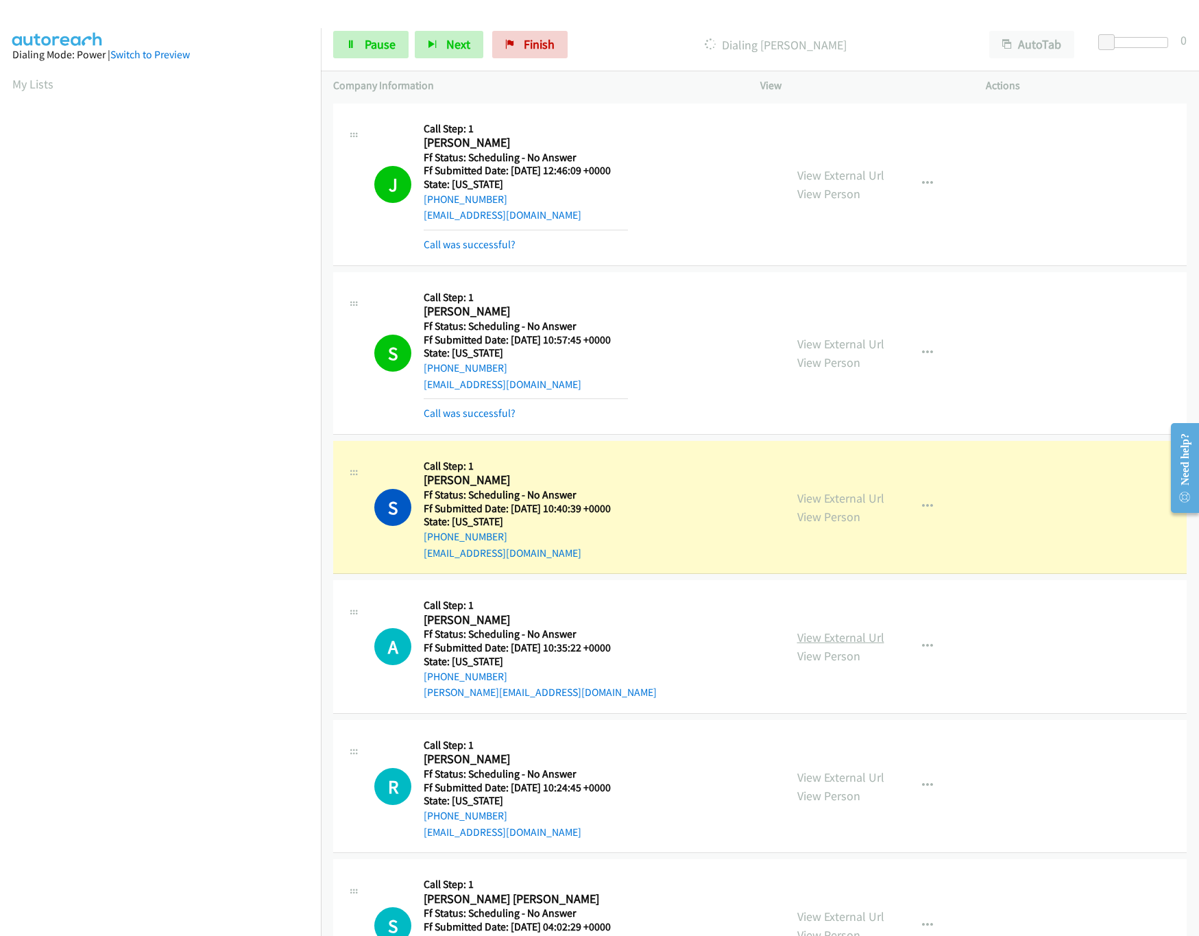
click at [831, 642] on link "View External Url" at bounding box center [840, 637] width 87 height 16
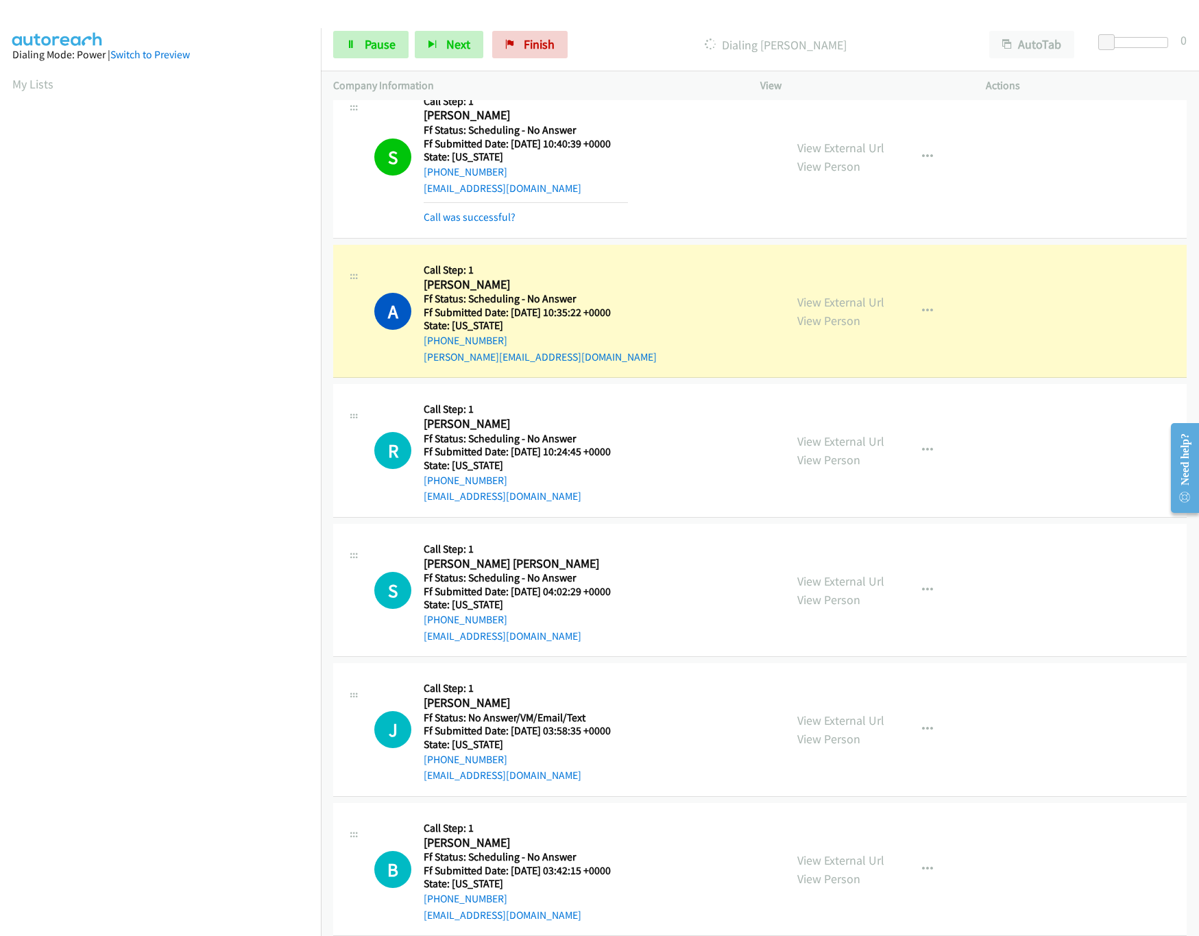
scroll to position [411, 0]
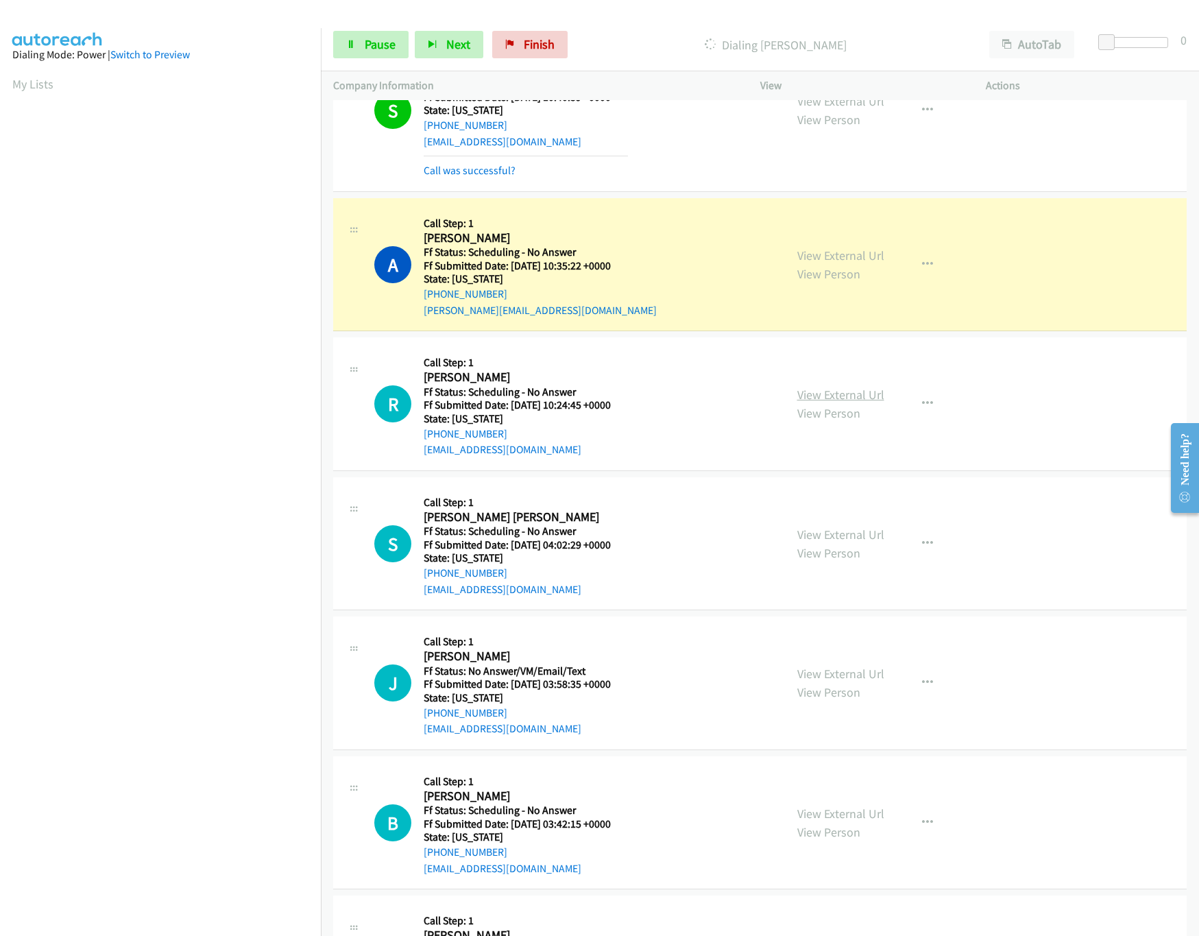
click at [810, 391] on link "View External Url" at bounding box center [840, 395] width 87 height 16
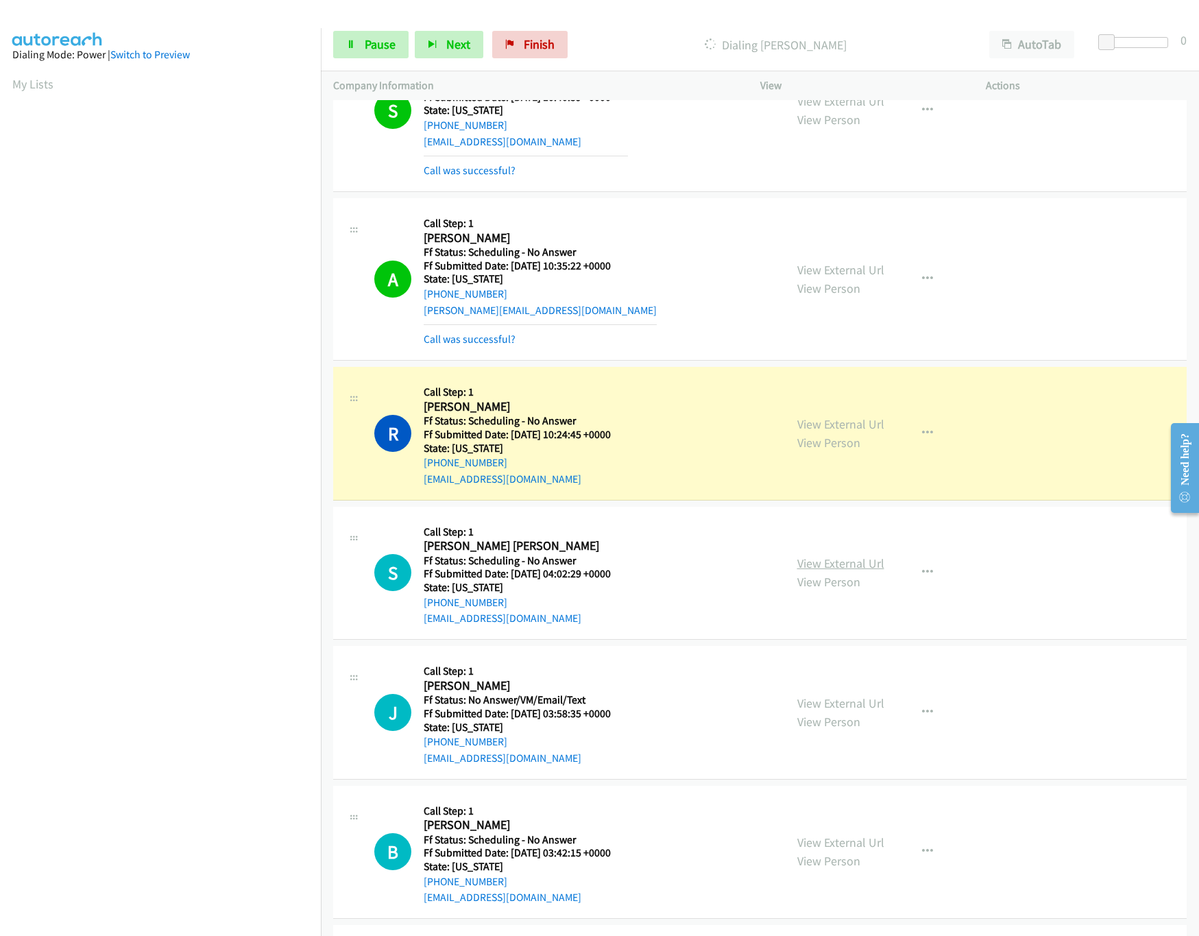
click at [831, 559] on link "View External Url" at bounding box center [840, 563] width 87 height 16
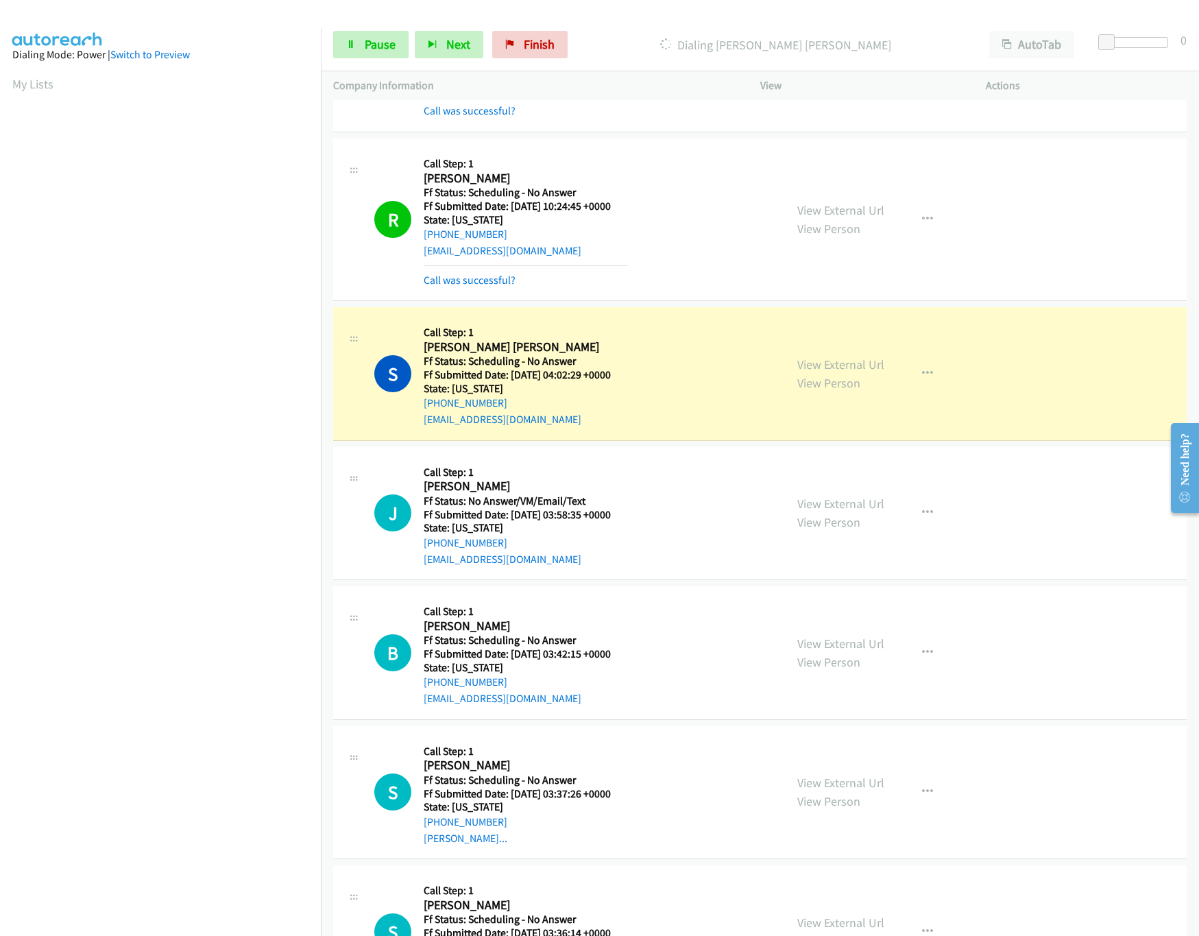
scroll to position [685, 0]
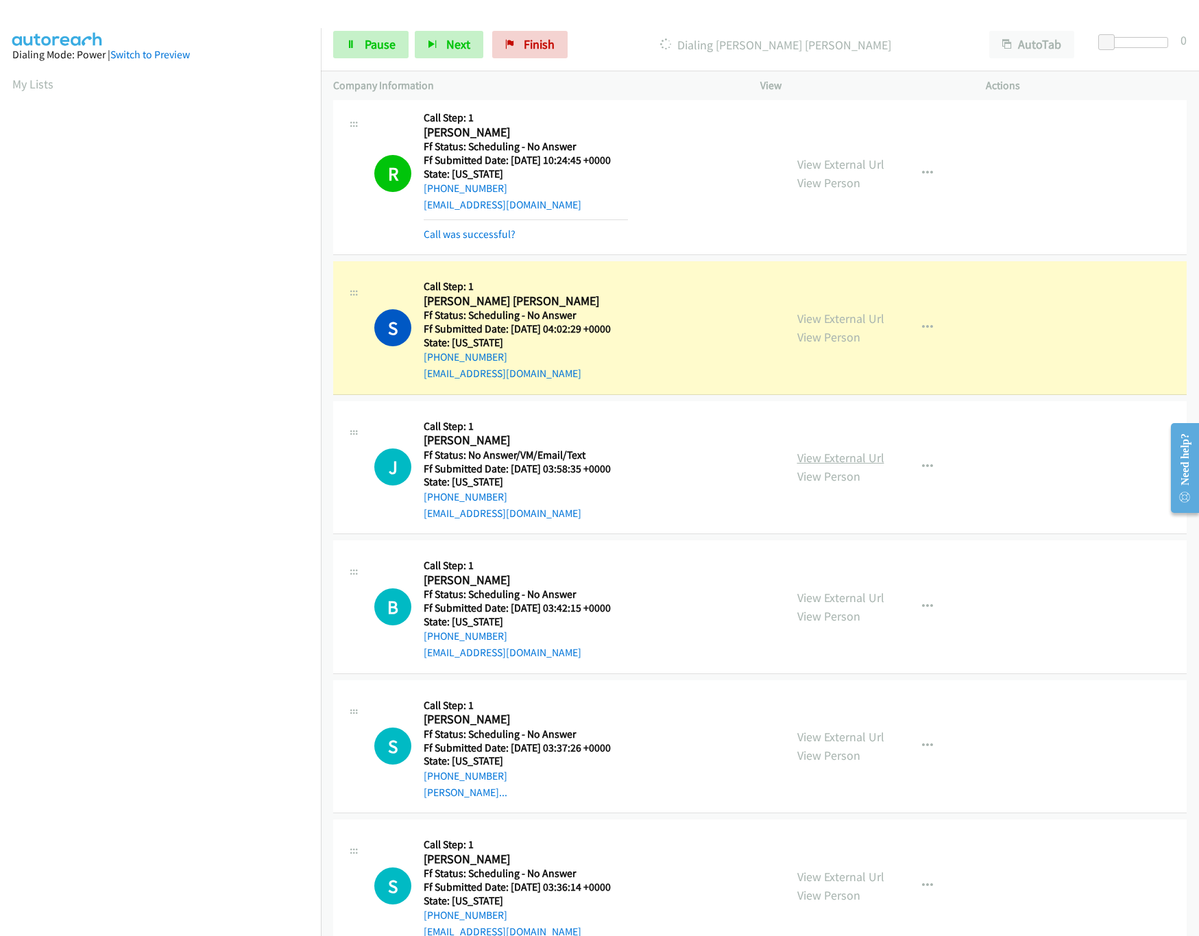
click at [821, 459] on link "View External Url" at bounding box center [840, 458] width 87 height 16
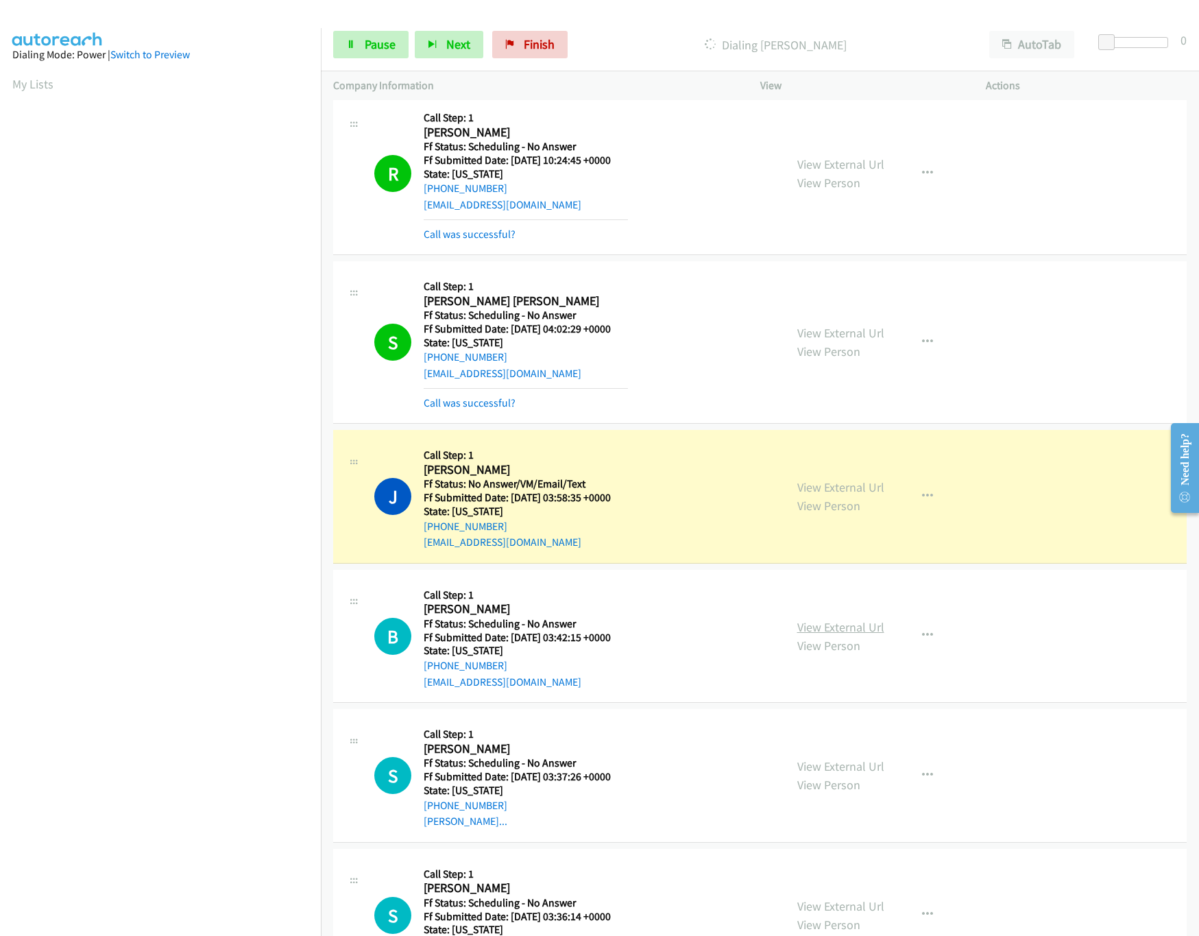
click at [858, 626] on link "View External Url" at bounding box center [840, 627] width 87 height 16
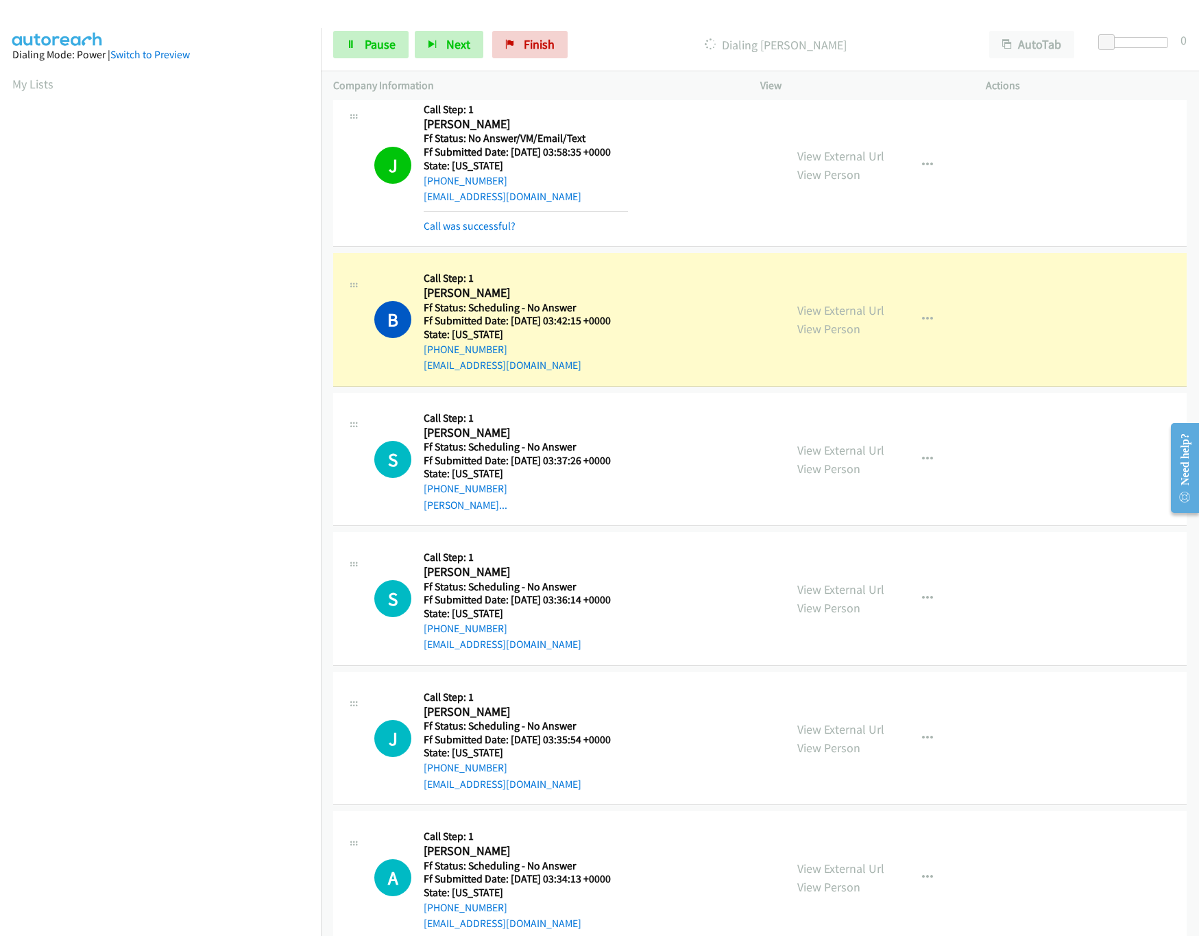
scroll to position [1097, 0]
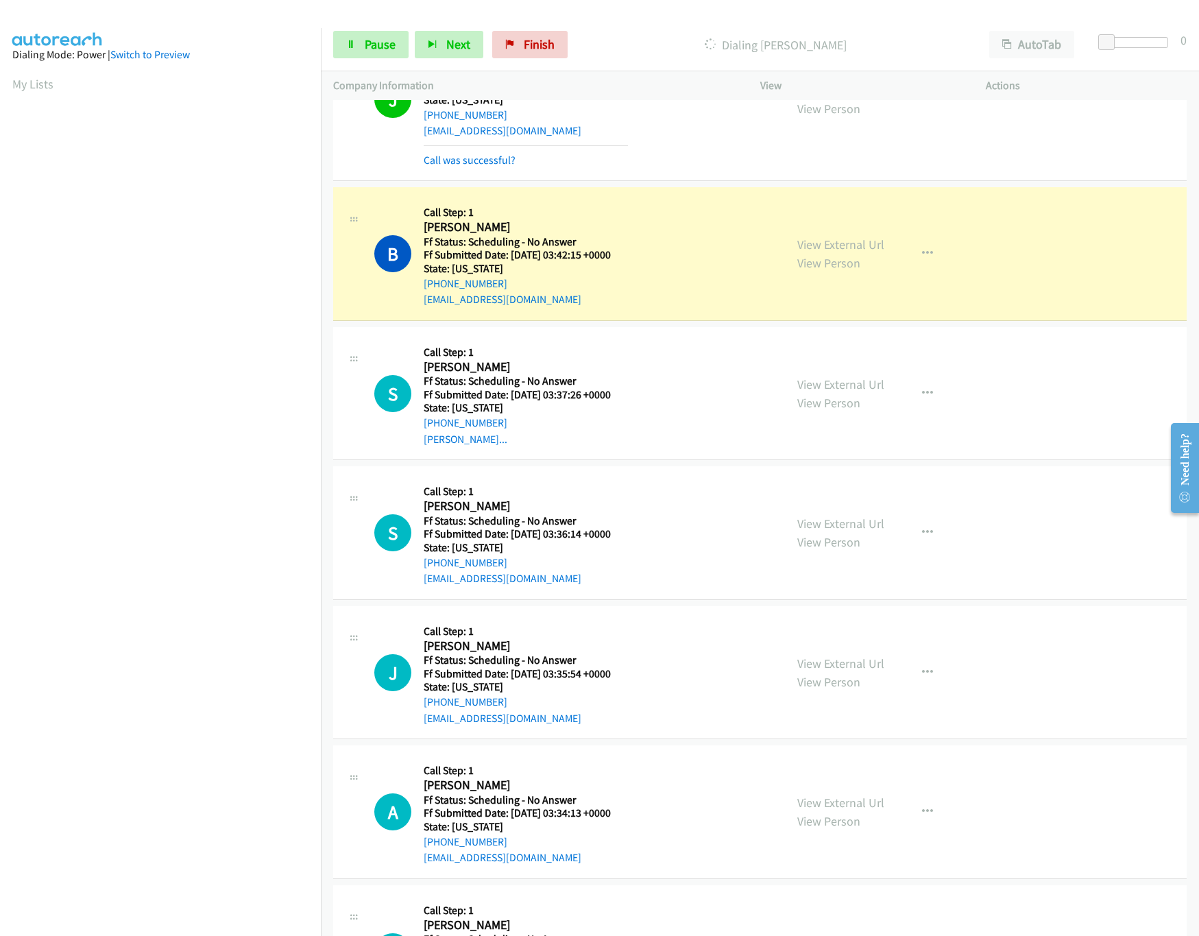
click at [815, 379] on div "View External Url View Person" at bounding box center [840, 393] width 87 height 37
click at [811, 392] on link "View External Url" at bounding box center [840, 384] width 87 height 16
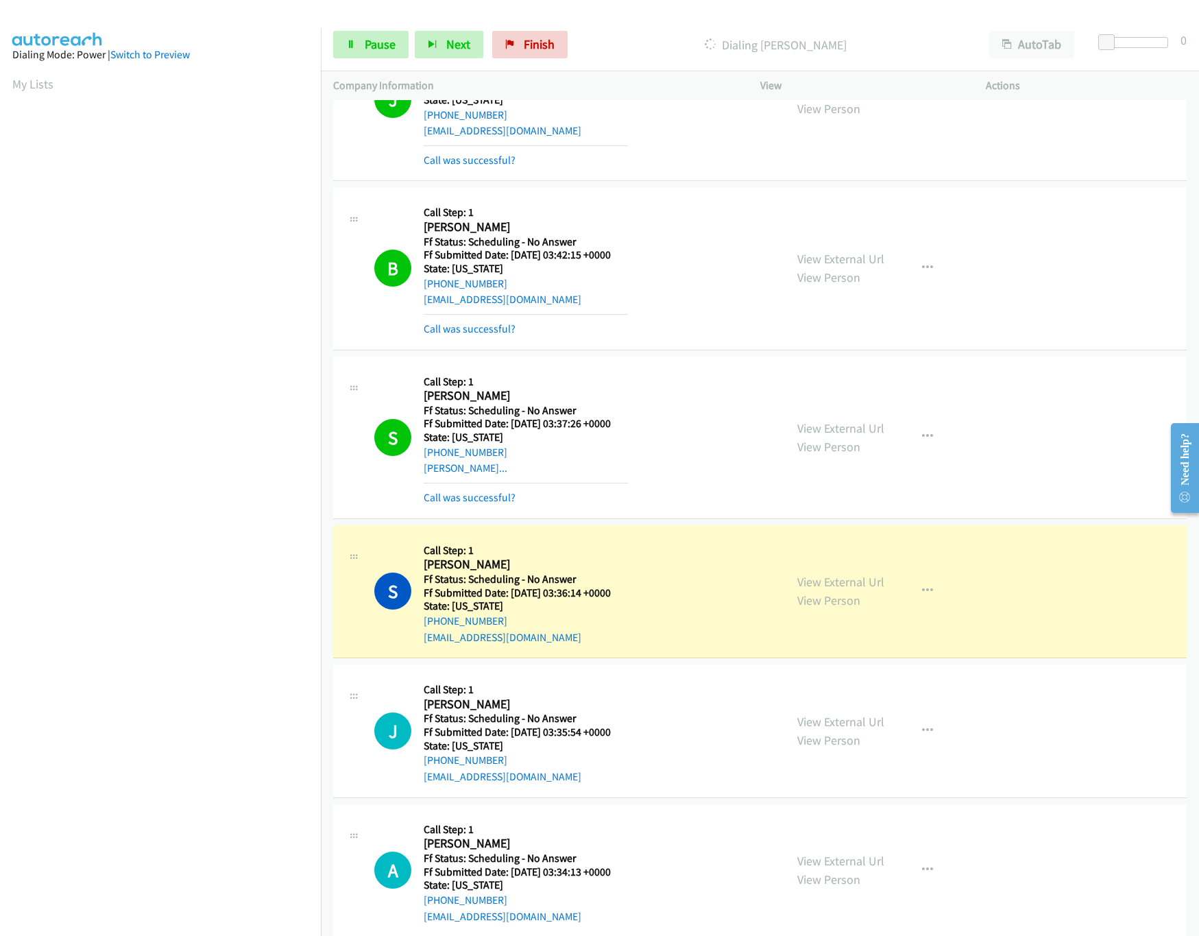
scroll to position [1234, 0]
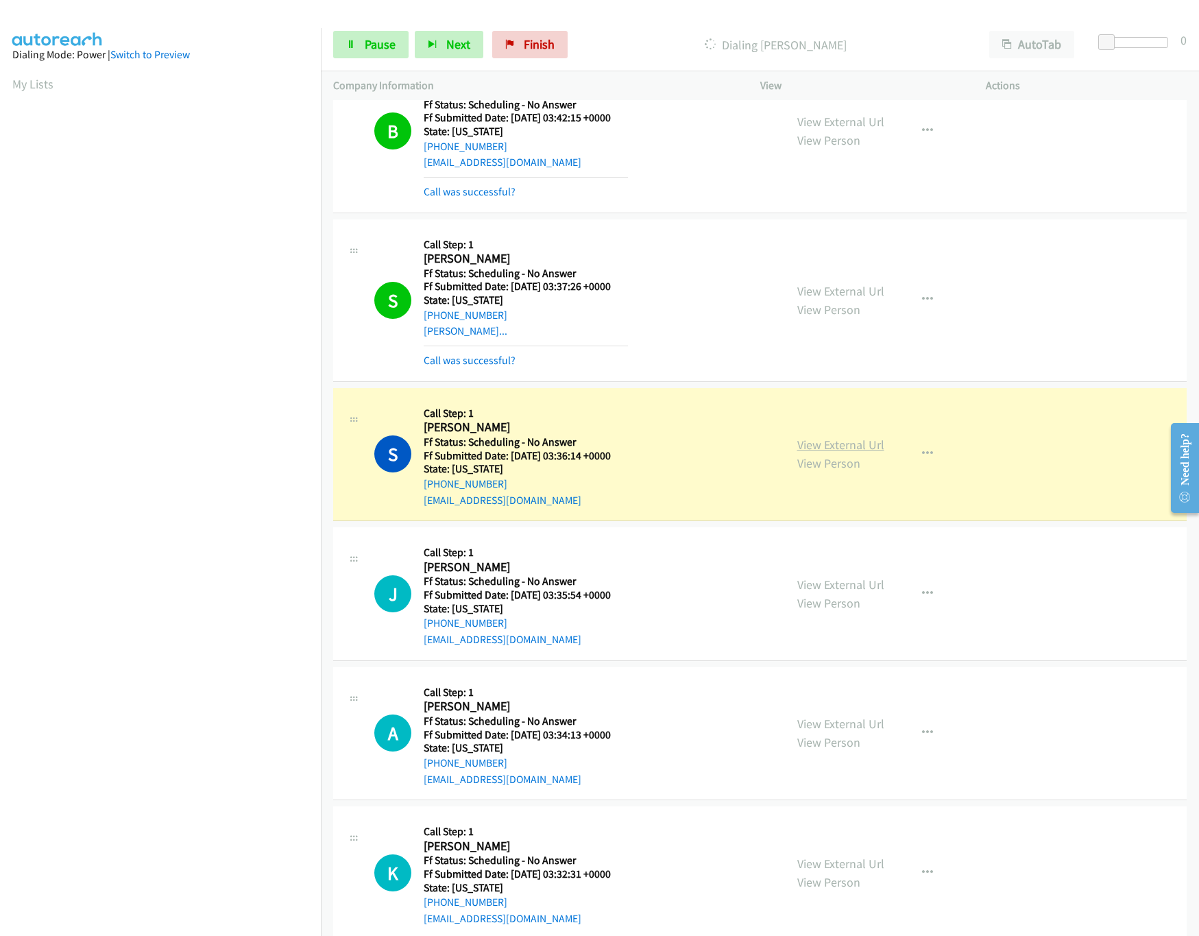
click at [850, 452] on link "View External Url" at bounding box center [840, 445] width 87 height 16
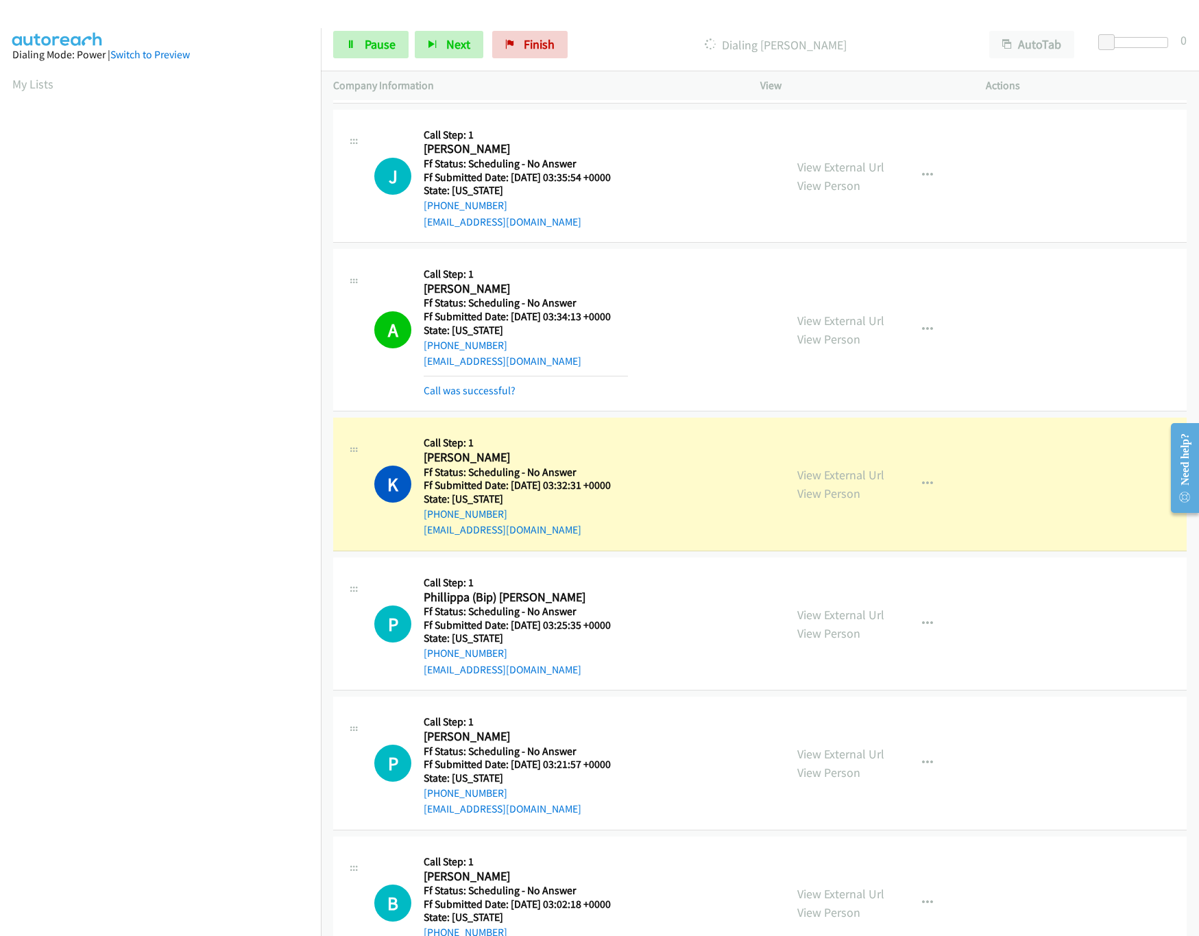
scroll to position [1781, 0]
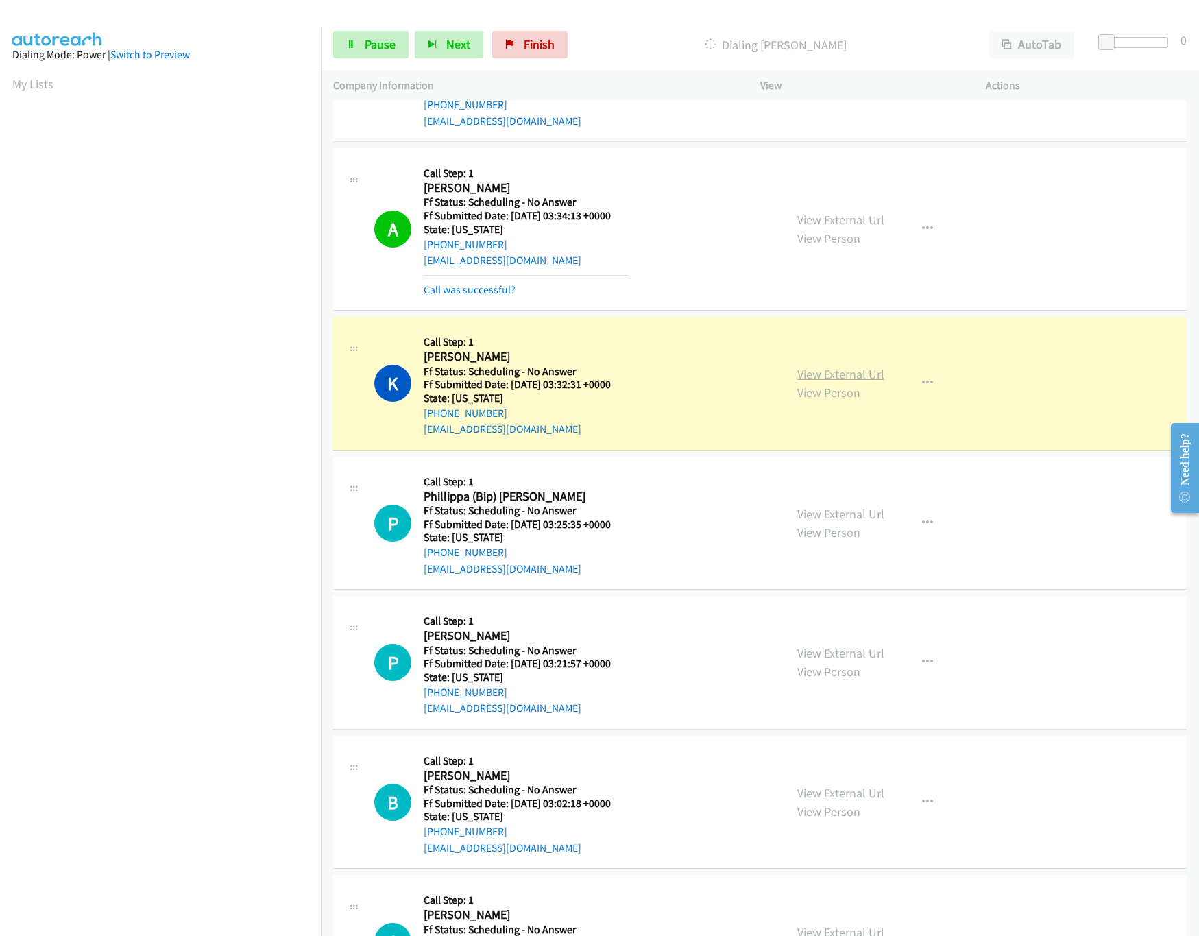
click at [850, 382] on link "View External Url" at bounding box center [840, 374] width 87 height 16
click at [369, 56] on link "Pause" at bounding box center [370, 44] width 75 height 27
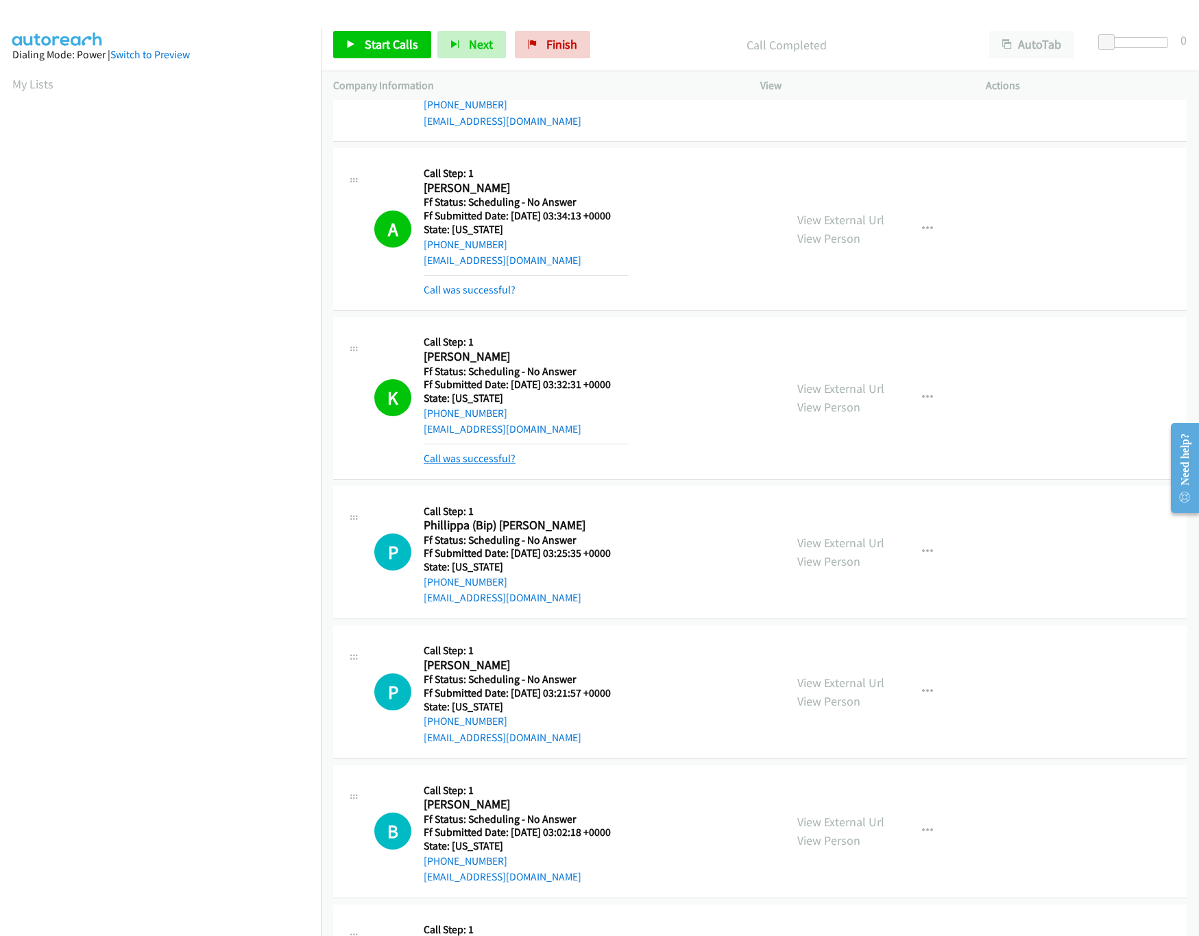
click at [485, 463] on link "Call was successful?" at bounding box center [470, 458] width 92 height 13
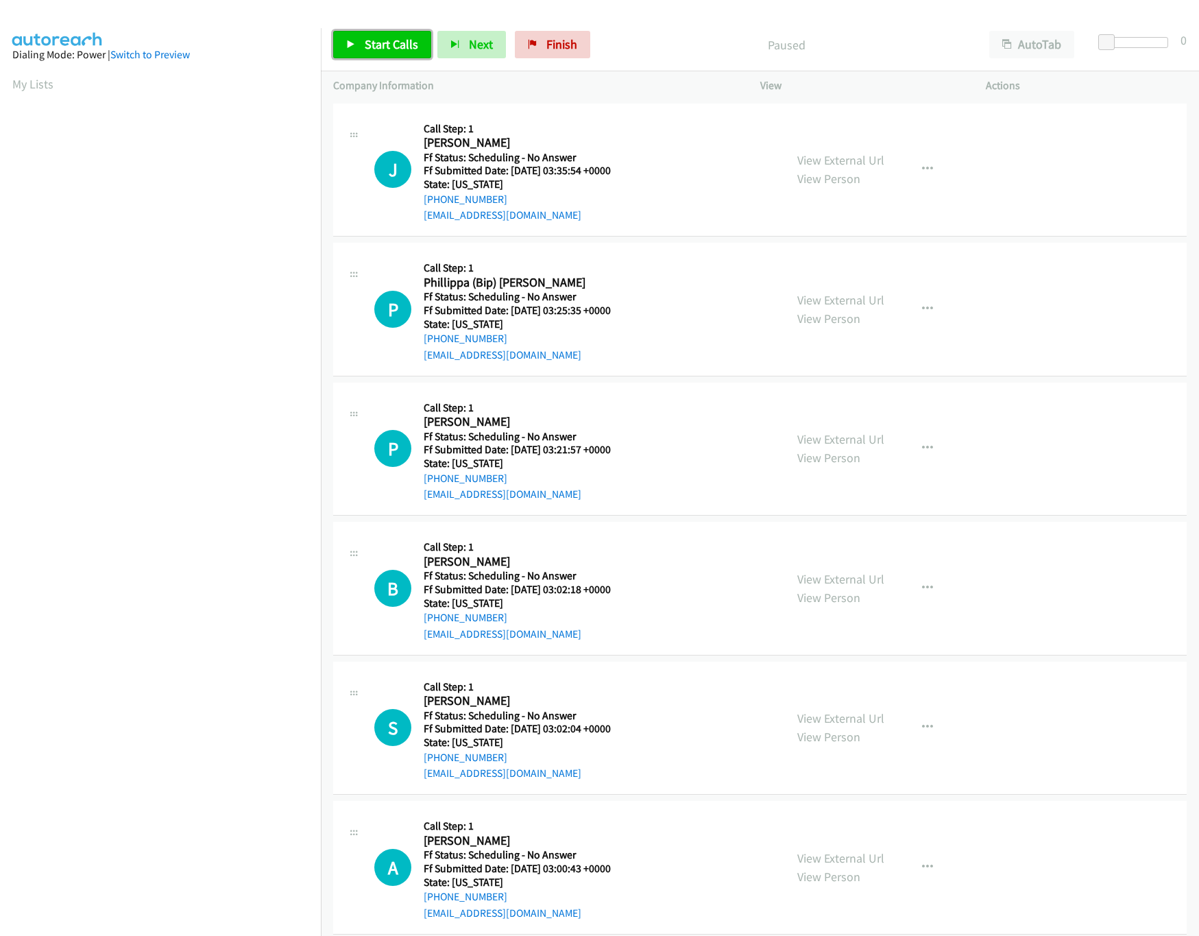
drag, startPoint x: 0, startPoint y: 0, endPoint x: 363, endPoint y: 45, distance: 365.4
click at [363, 45] on link "Start Calls" at bounding box center [382, 44] width 98 height 27
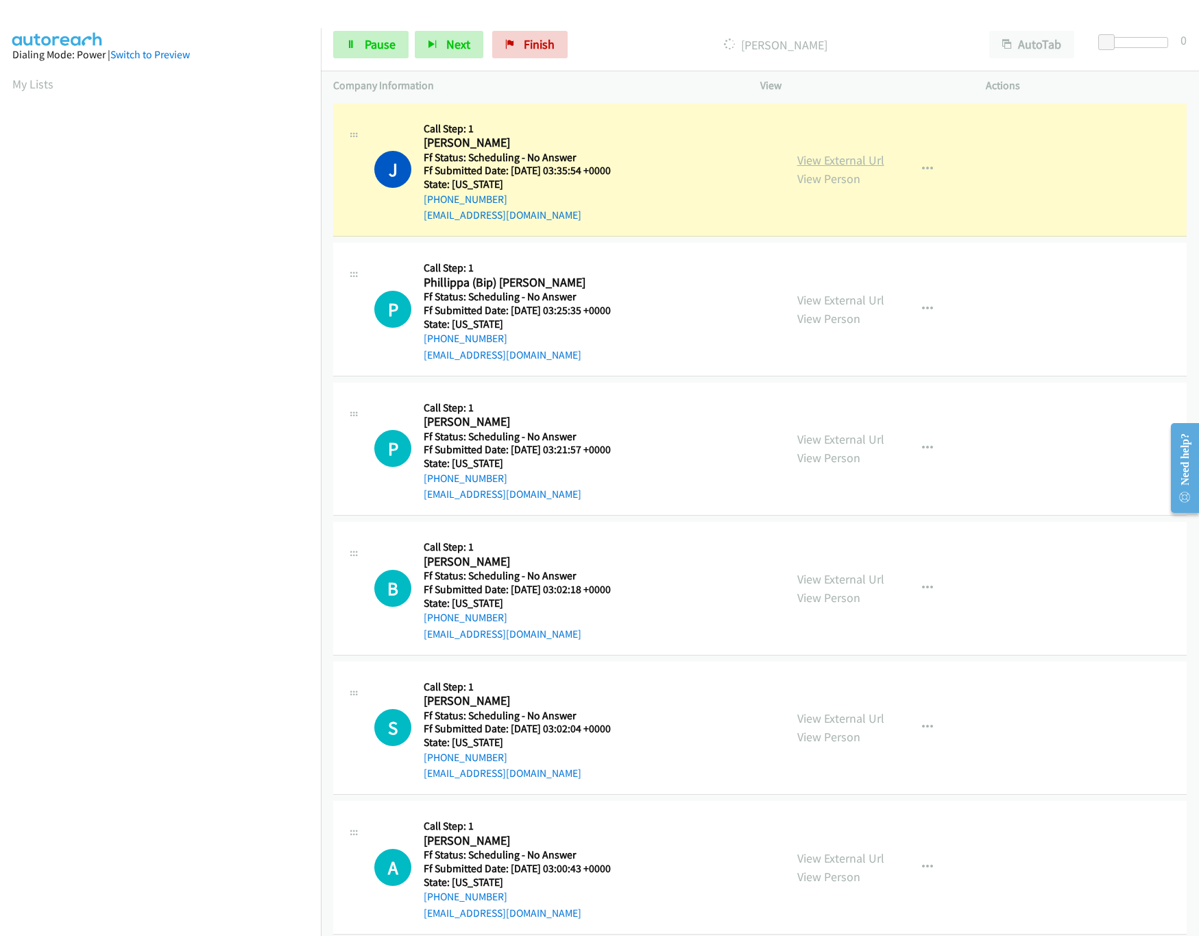
click at [823, 157] on link "View External Url" at bounding box center [840, 160] width 87 height 16
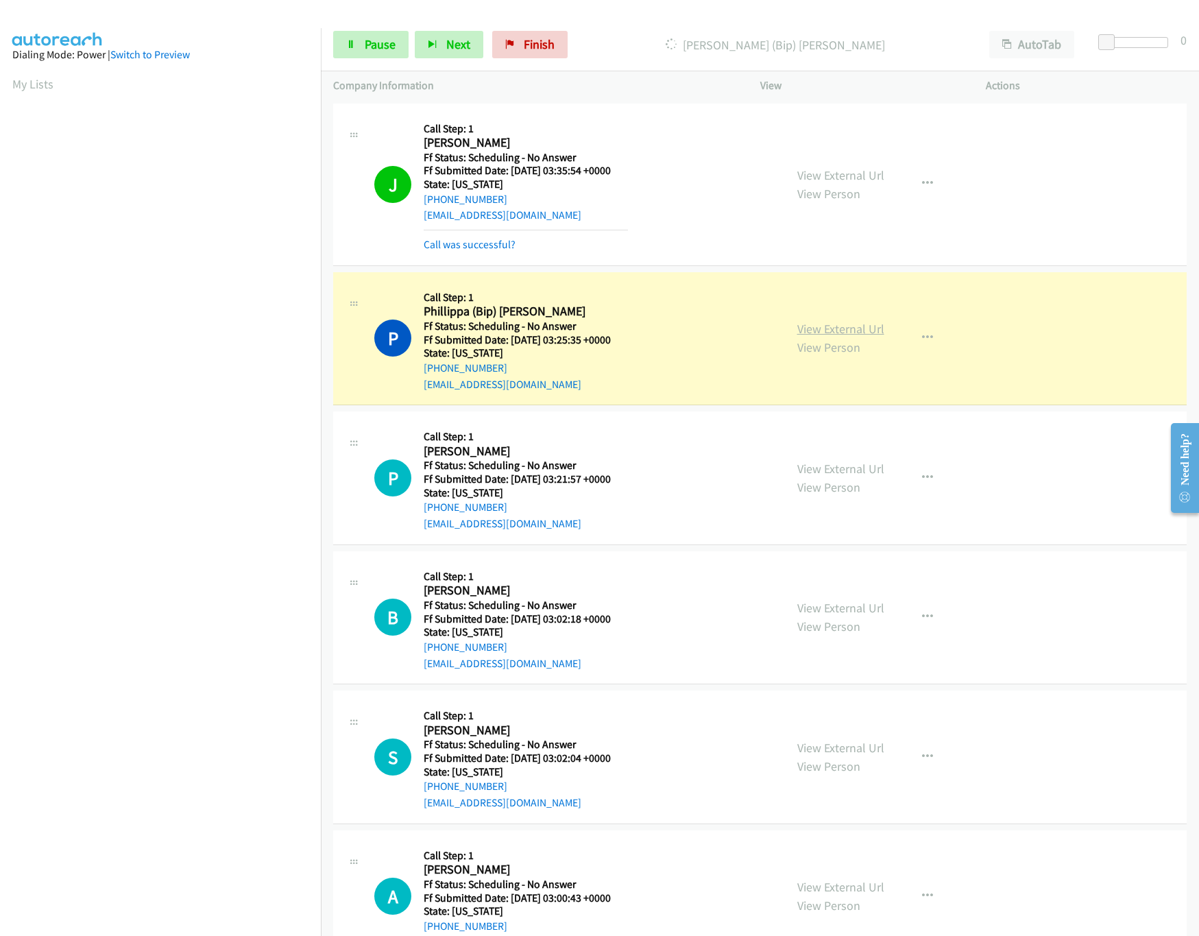
click at [804, 323] on link "View External Url" at bounding box center [840, 329] width 87 height 16
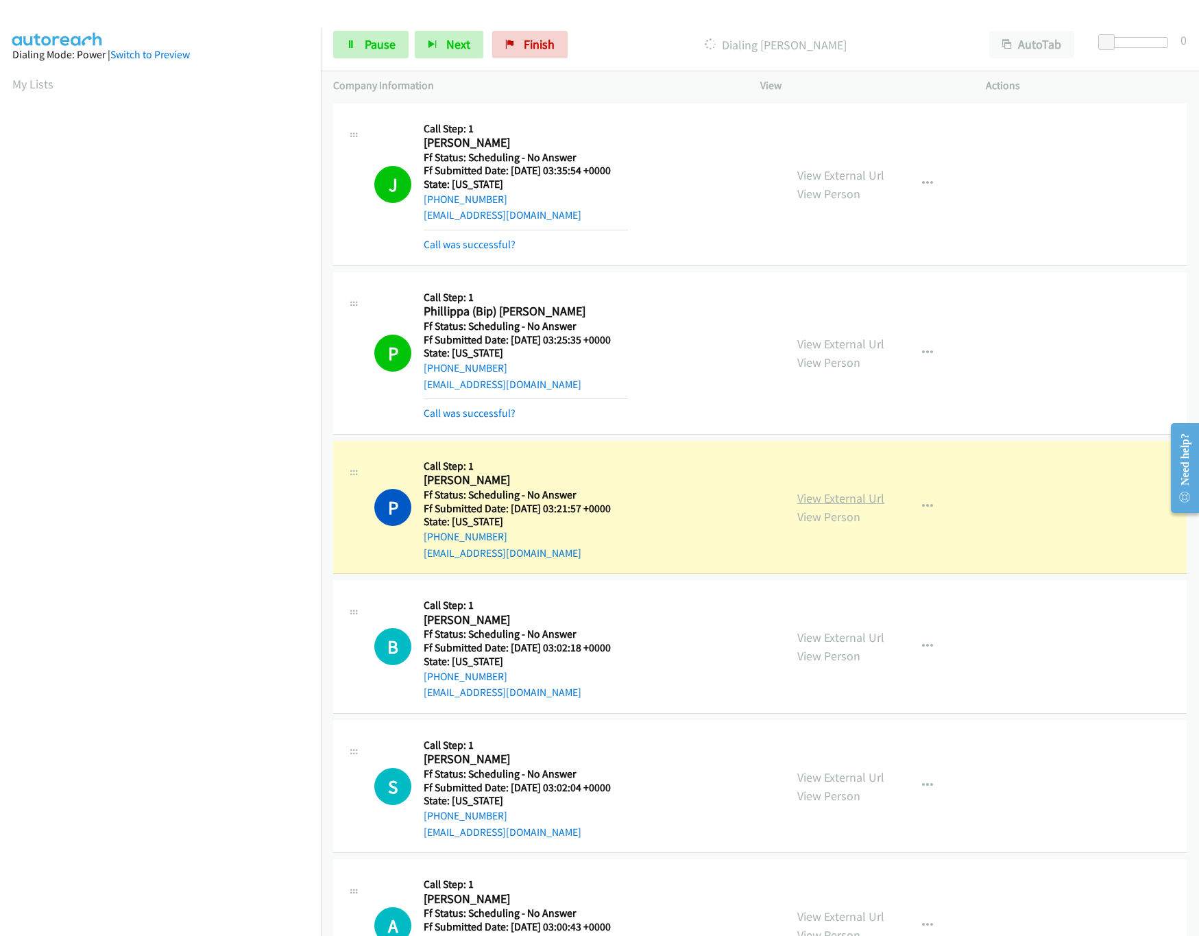
click at [818, 500] on link "View External Url" at bounding box center [840, 498] width 87 height 16
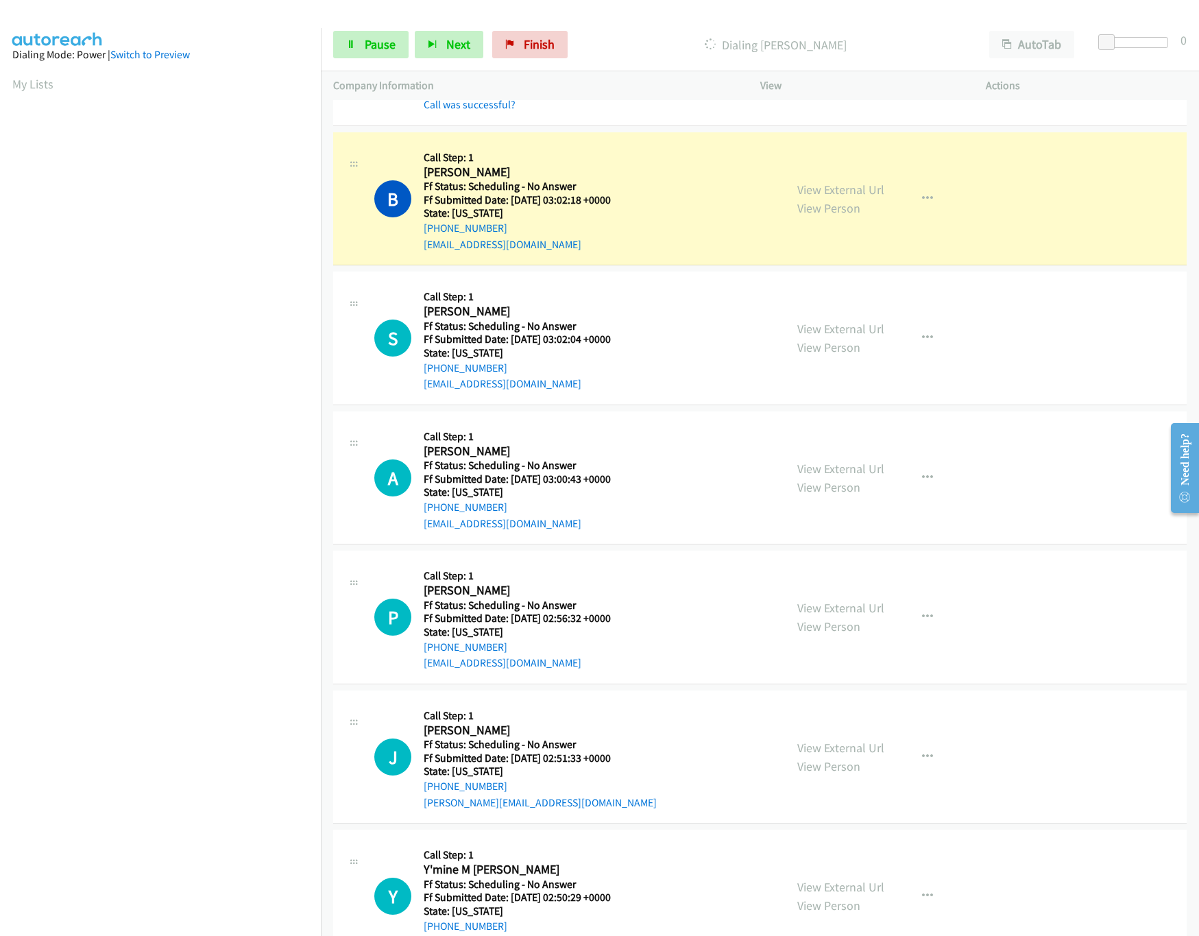
scroll to position [411, 0]
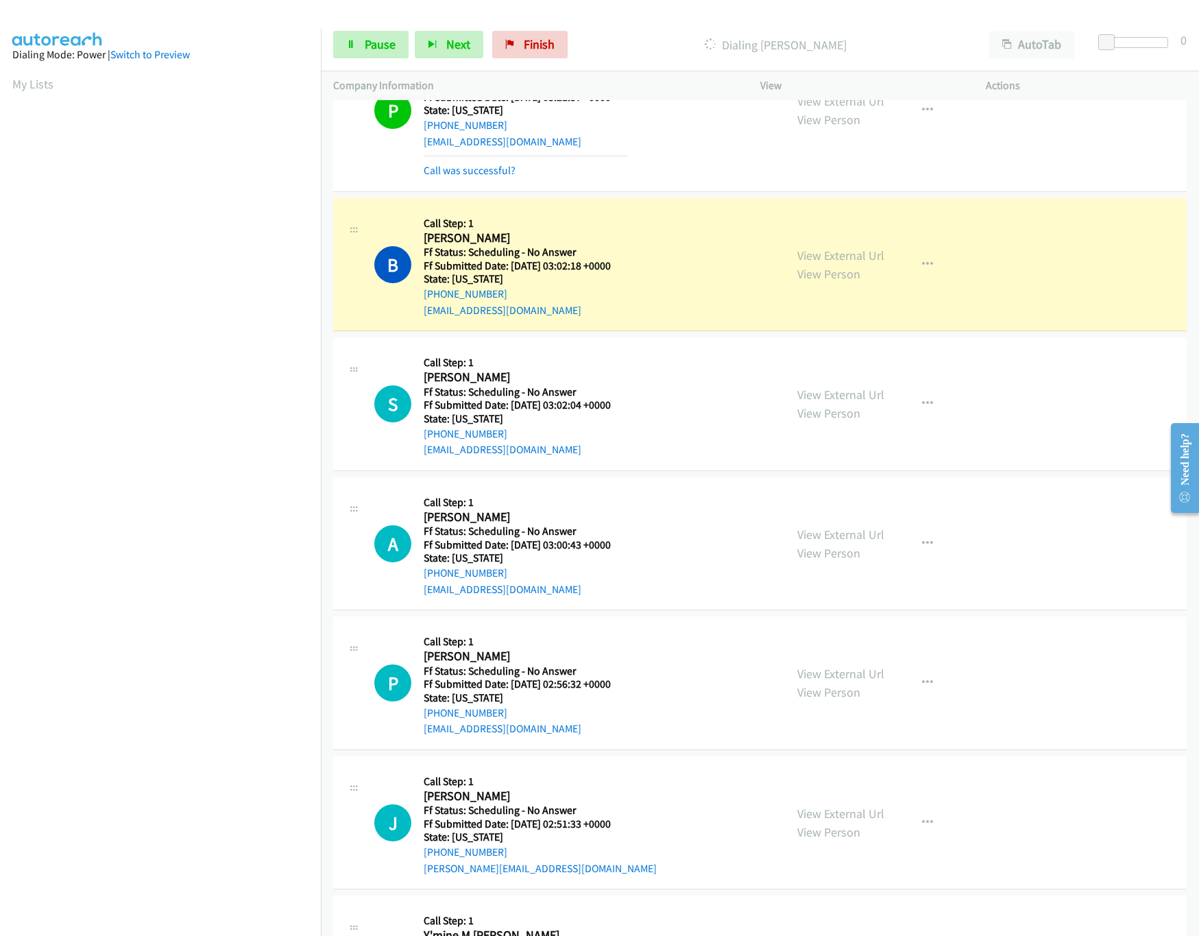
click at [808, 243] on div "View External Url View Person View External Url Email Schedule/Manage Callback …" at bounding box center [904, 264] width 238 height 108
click at [814, 253] on link "View External Url" at bounding box center [840, 255] width 87 height 16
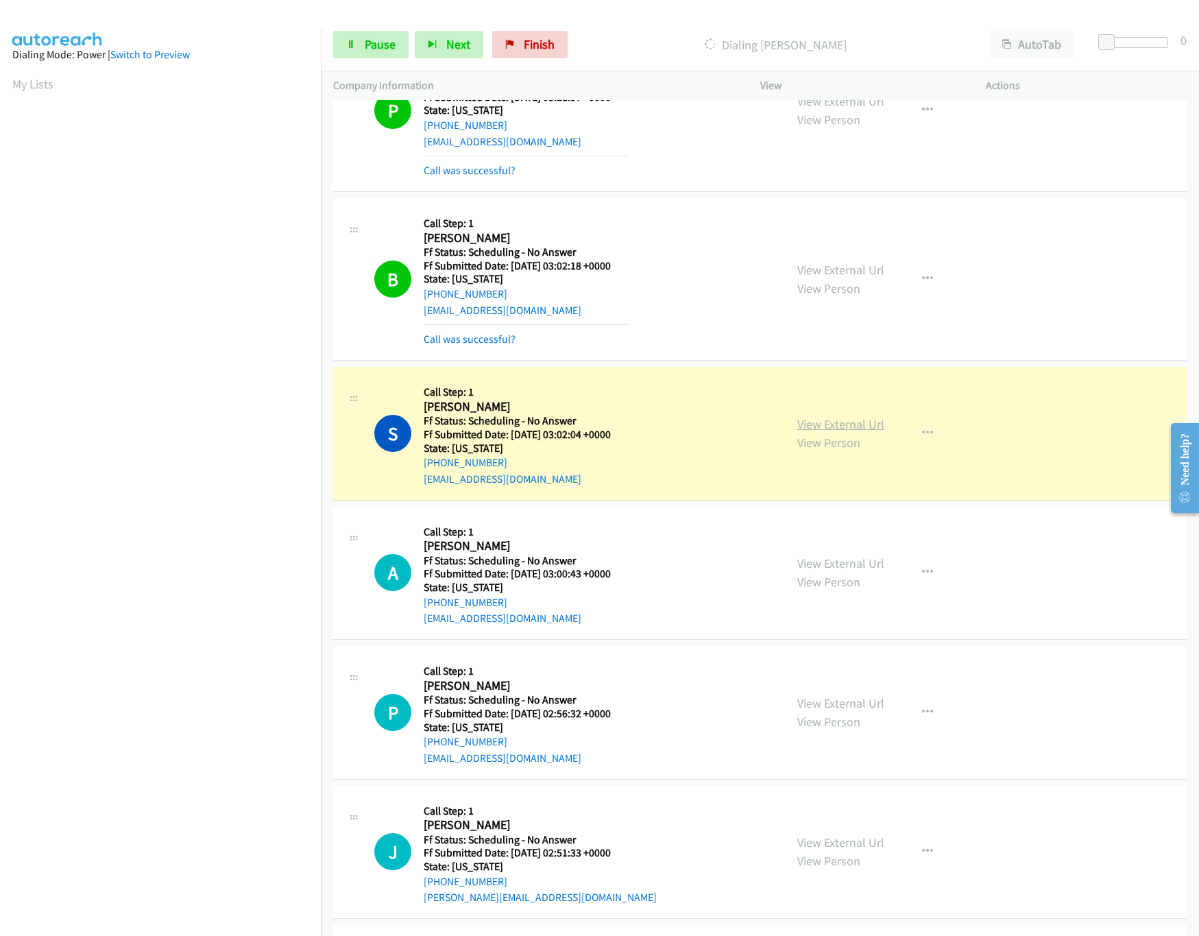
click at [797, 428] on link "View External Url" at bounding box center [840, 424] width 87 height 16
click at [379, 44] on span "Pause" at bounding box center [380, 44] width 31 height 16
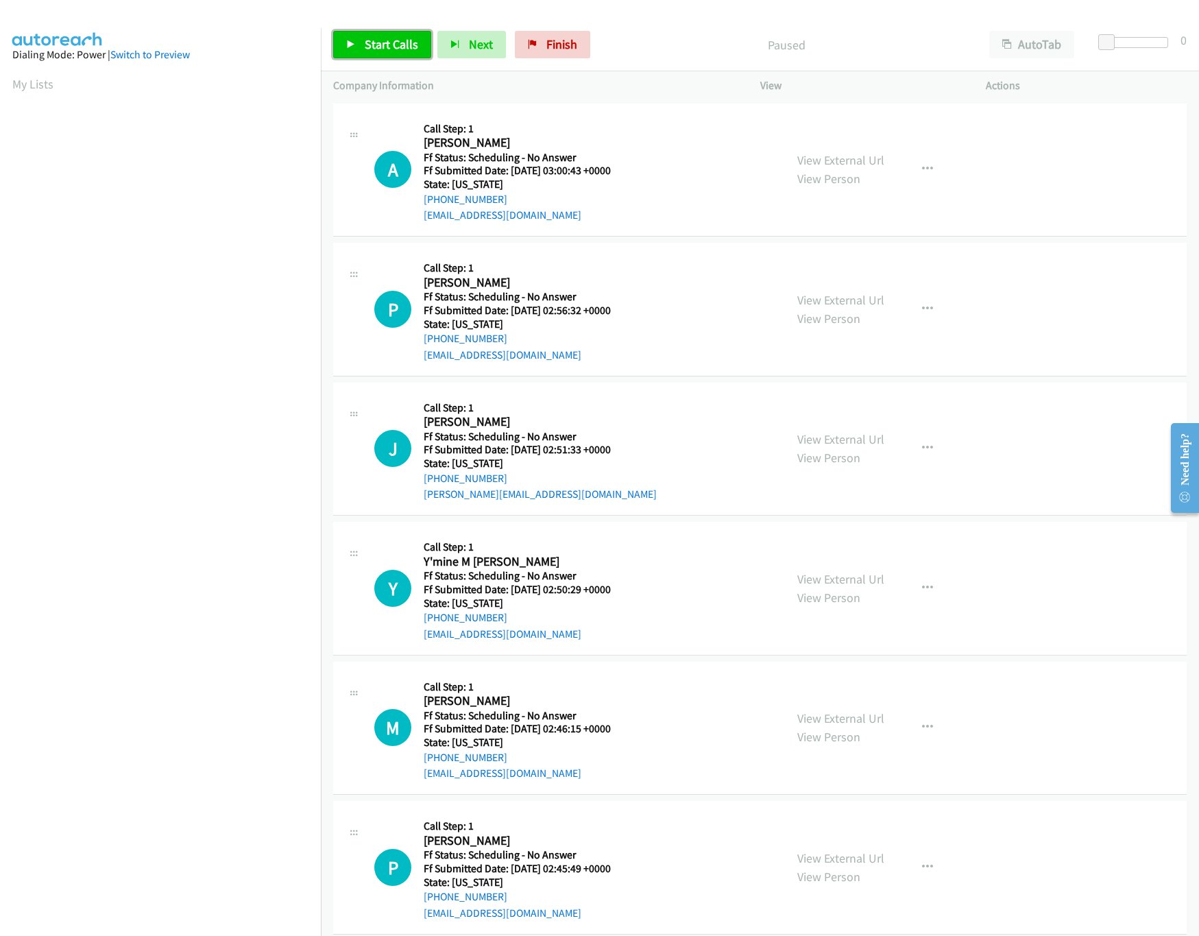
click at [404, 39] on span "Start Calls" at bounding box center [391, 44] width 53 height 16
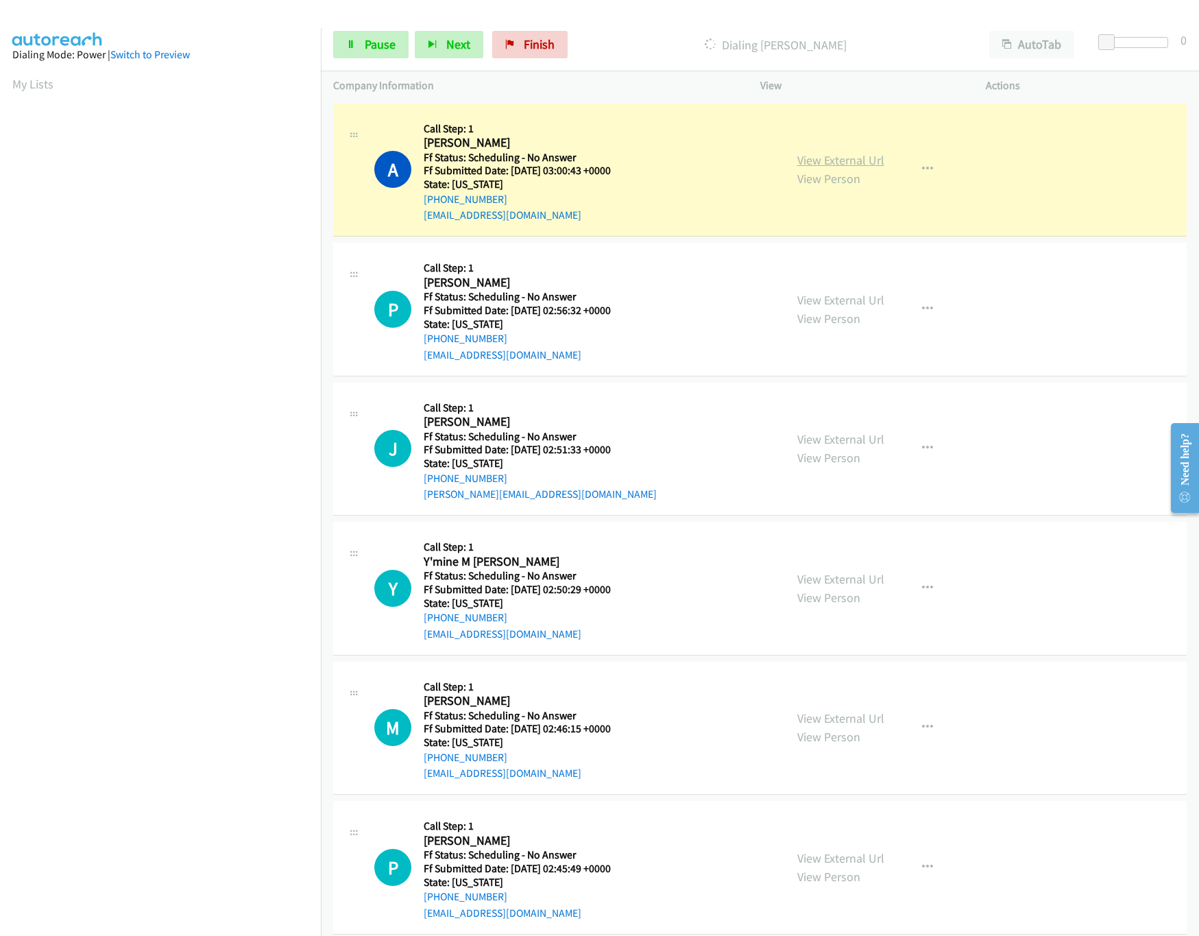
click at [808, 156] on link "View External Url" at bounding box center [840, 160] width 87 height 16
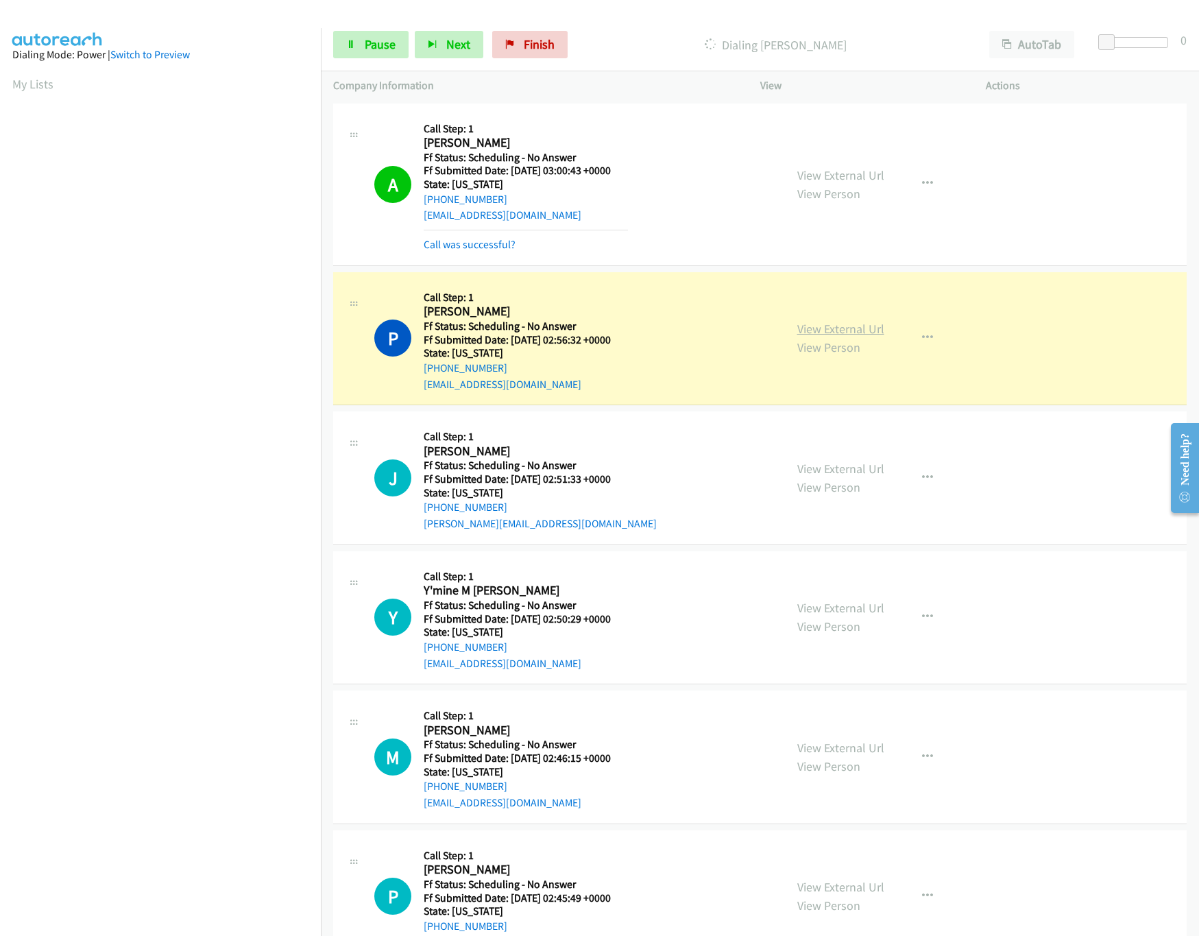
click at [833, 333] on link "View External Url" at bounding box center [840, 329] width 87 height 16
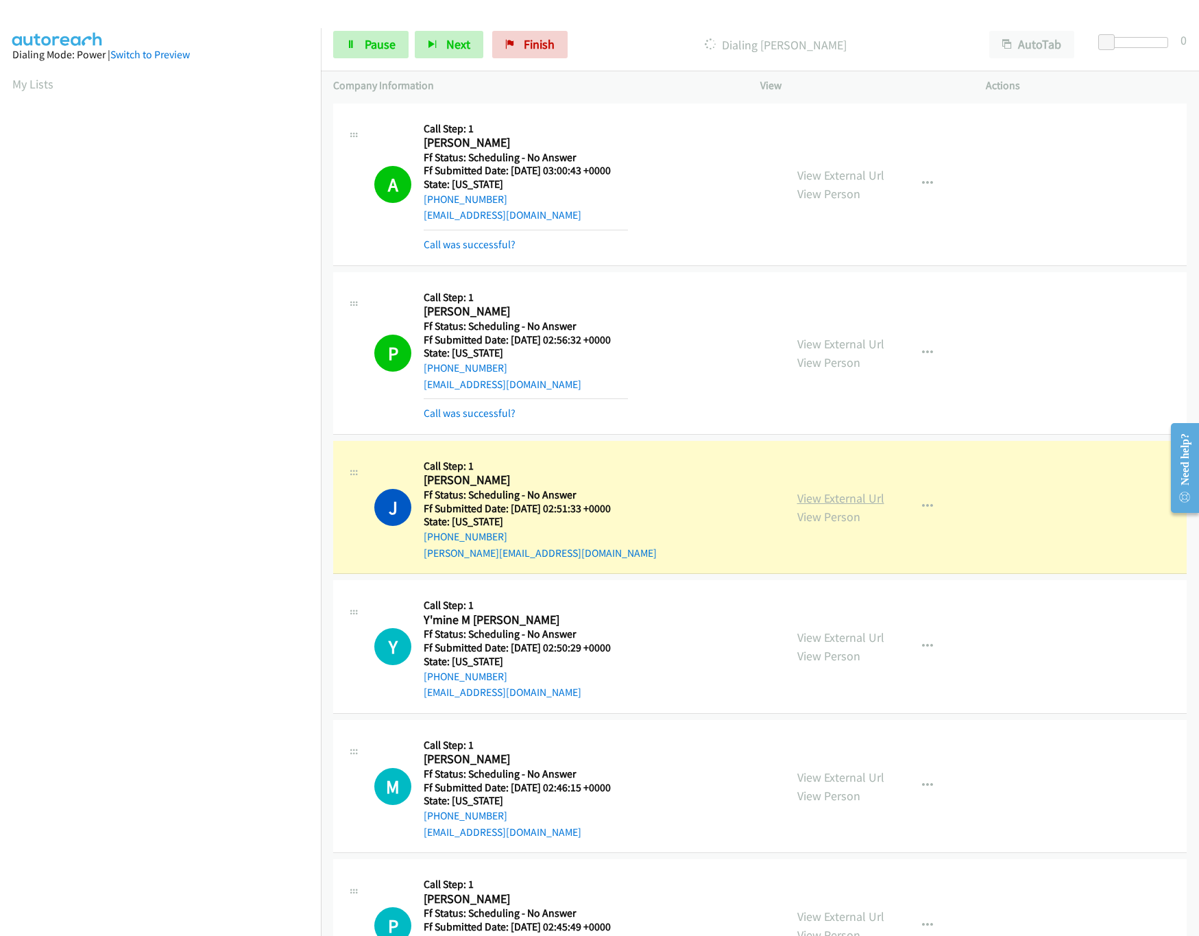
drag, startPoint x: 848, startPoint y: 480, endPoint x: 847, endPoint y: 491, distance: 11.7
click at [848, 480] on div "View External Url View Person View External Url Email Schedule/Manage Callback …" at bounding box center [904, 507] width 238 height 108
click at [847, 502] on link "View External Url" at bounding box center [840, 498] width 87 height 16
click at [382, 50] on span "Pause" at bounding box center [380, 44] width 31 height 16
drag, startPoint x: 535, startPoint y: 48, endPoint x: 658, endPoint y: 85, distance: 128.2
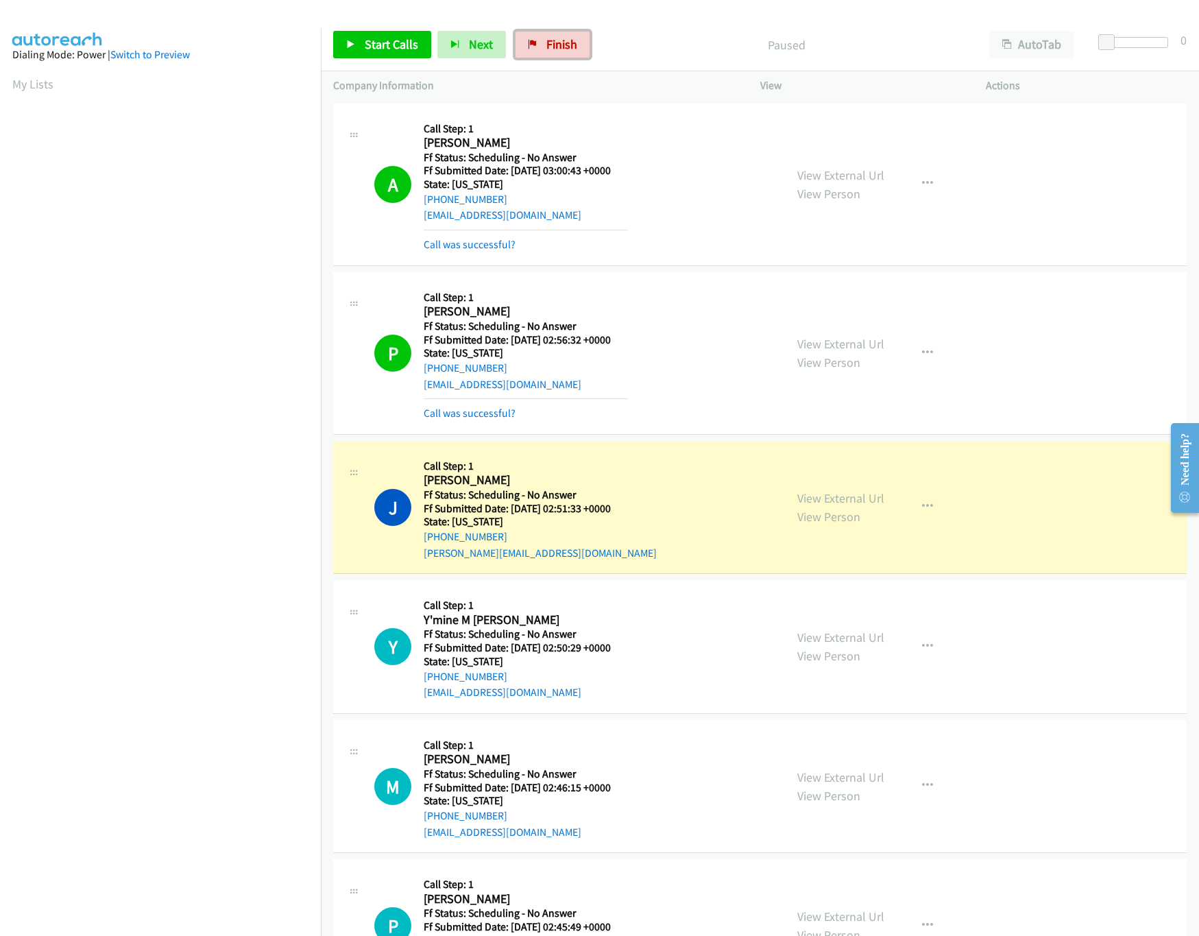
click at [535, 48] on link "Finish" at bounding box center [552, 44] width 75 height 27
